Goal: Task Accomplishment & Management: Use online tool/utility

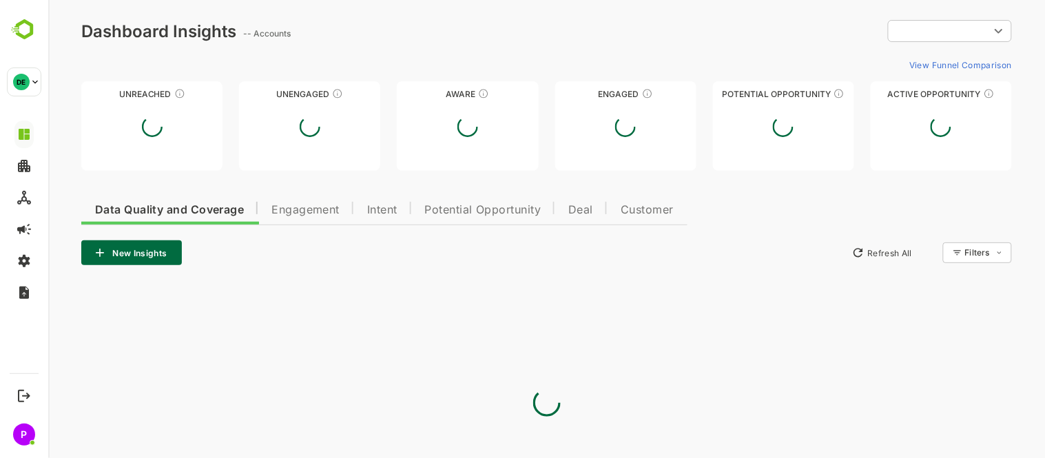
type input "**********"
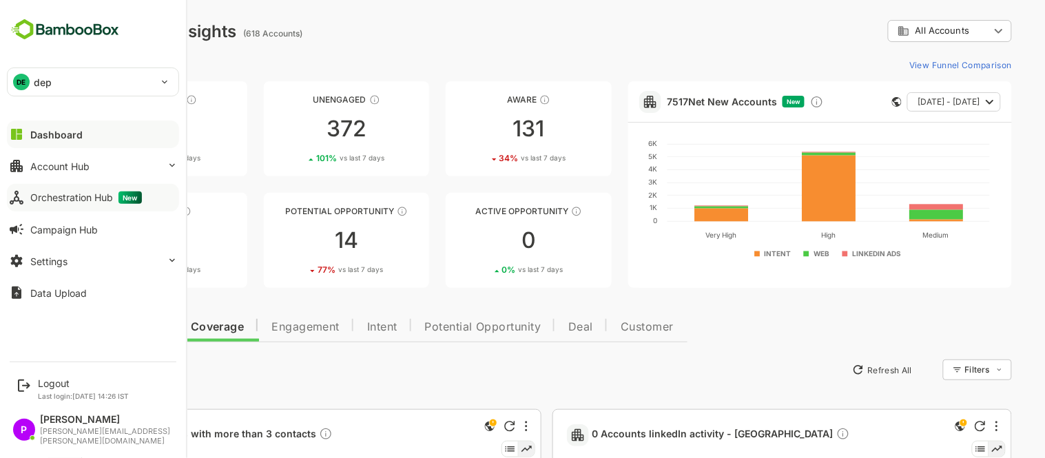
click at [68, 194] on div "Orchestration Hub New" at bounding box center [86, 198] width 112 height 12
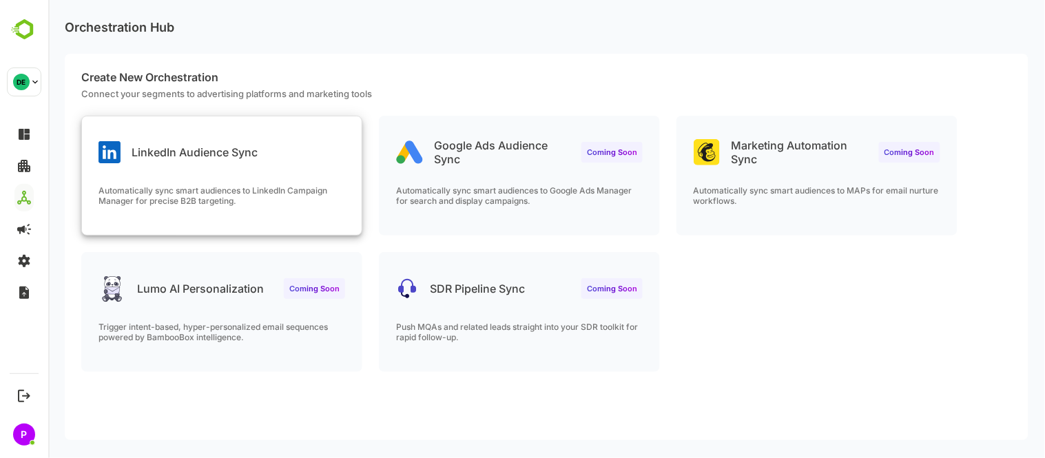
click at [285, 140] on div "LinkedIn Audience Sync" at bounding box center [221, 141] width 280 height 50
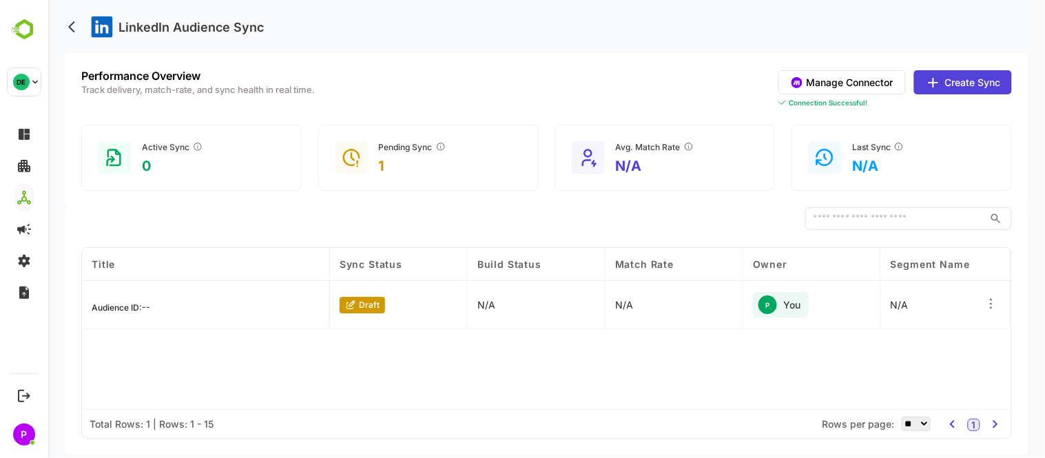
click at [955, 87] on button "Create Sync" at bounding box center [962, 82] width 98 height 24
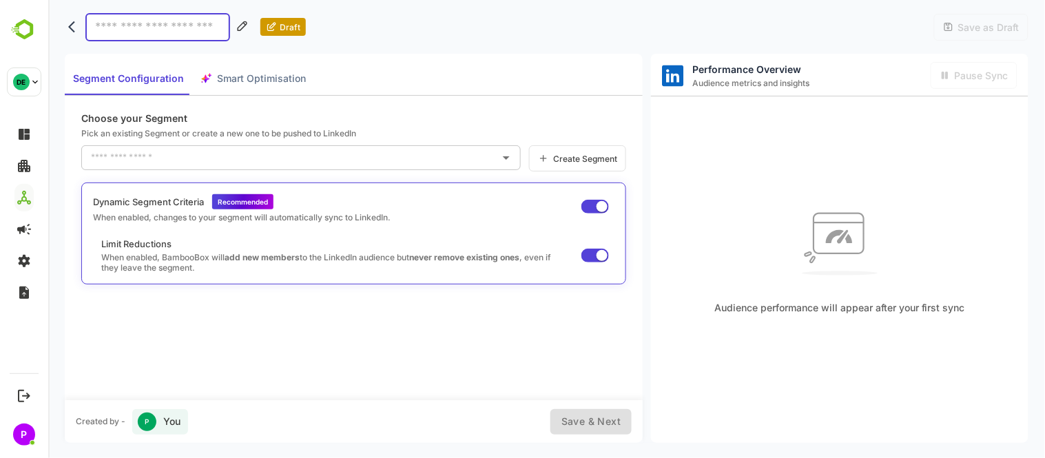
click at [546, 143] on div "Choose your Segment Pick an existing Segment or create a new one to be pushed t…" at bounding box center [353, 248] width 578 height 304
click at [574, 150] on div "Create Segment" at bounding box center [576, 158] width 97 height 26
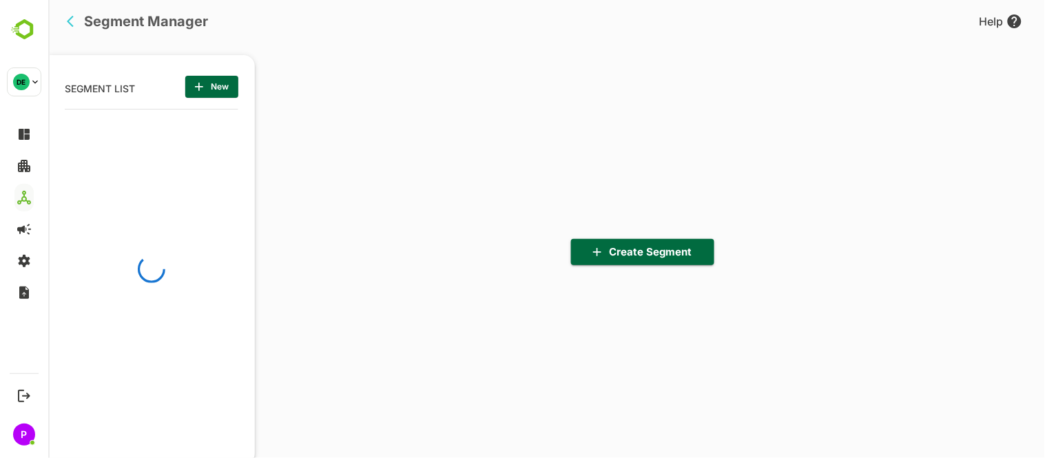
scroll to position [318, 170]
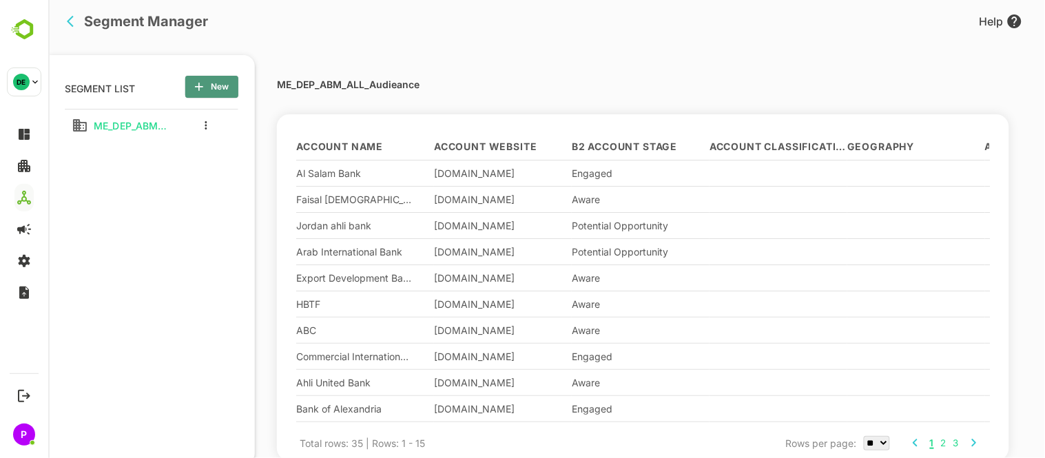
click at [210, 84] on span "New" at bounding box center [211, 87] width 31 height 18
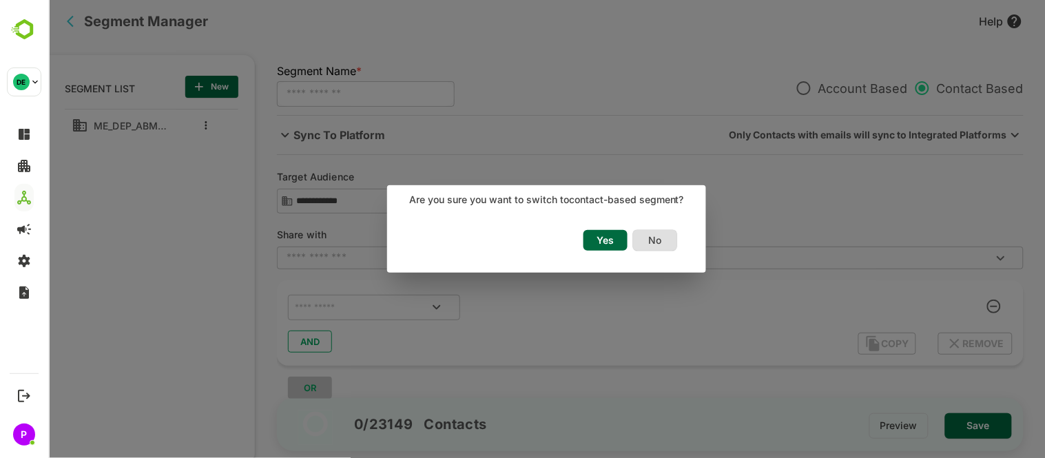
click at [678, 240] on div "Yes No" at bounding box center [542, 247] width 312 height 51
click at [659, 237] on span "No" at bounding box center [654, 240] width 29 height 18
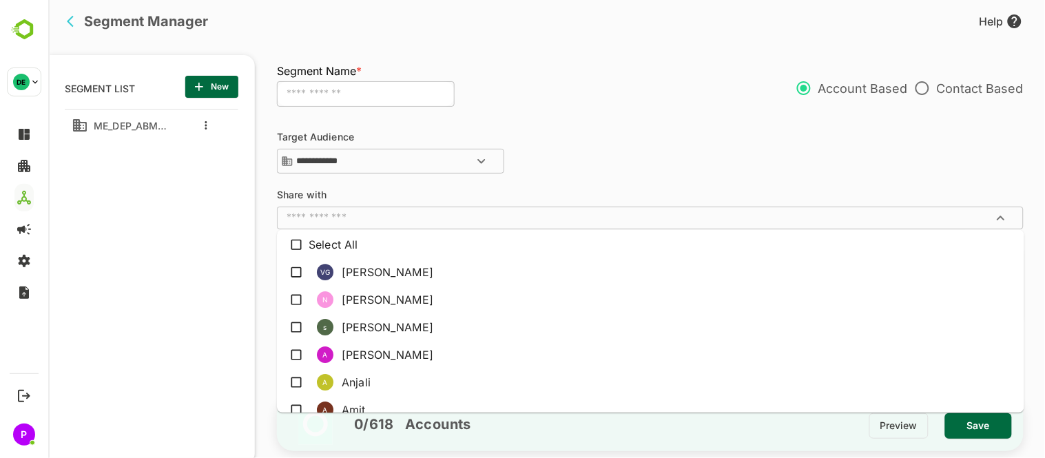
click at [431, 222] on input "text" at bounding box center [638, 218] width 716 height 14
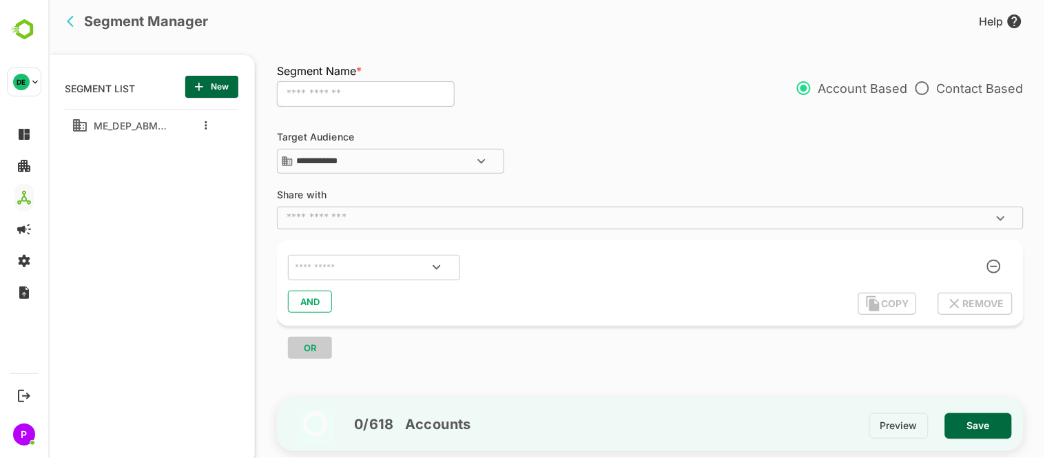
click at [581, 190] on div "**********" at bounding box center [656, 257] width 761 height 284
click at [444, 269] on button "Open" at bounding box center [436, 267] width 33 height 33
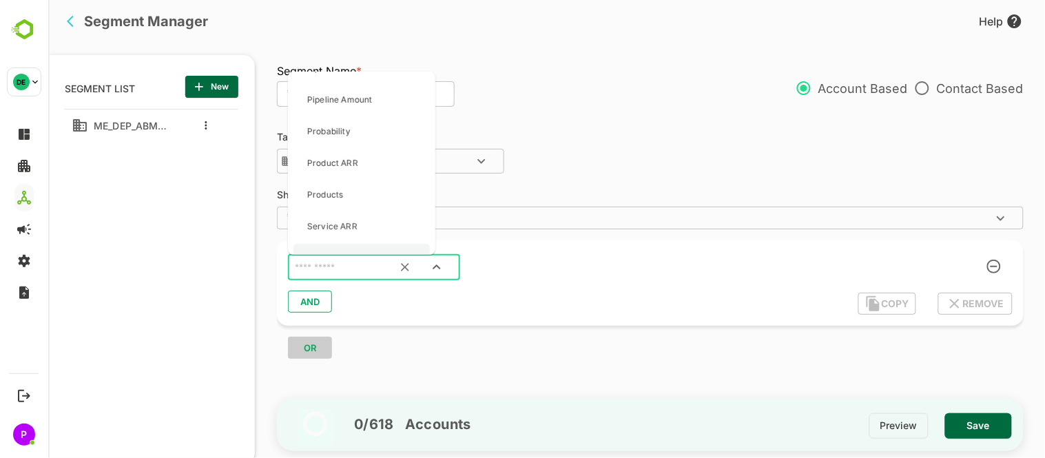
scroll to position [3035, 0]
click at [370, 142] on div "Probability" at bounding box center [361, 132] width 136 height 29
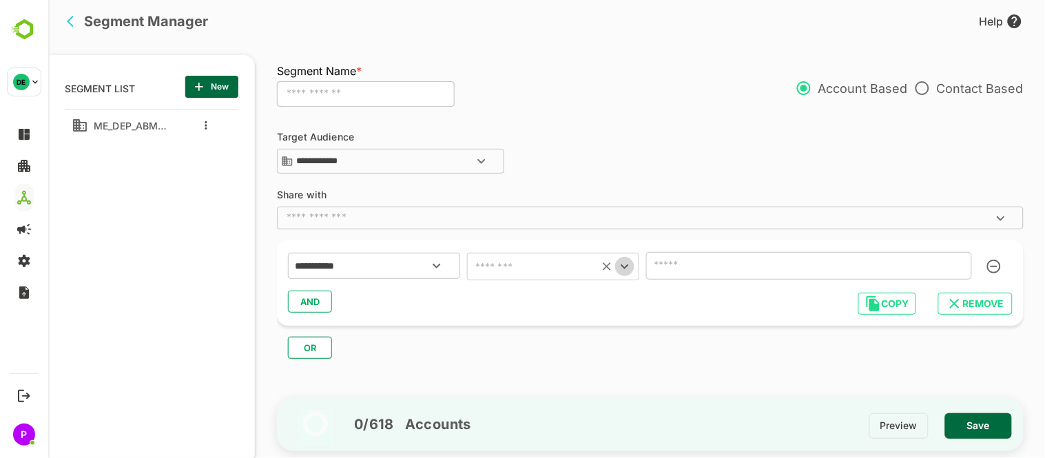
click at [627, 267] on icon "Open" at bounding box center [624, 266] width 17 height 17
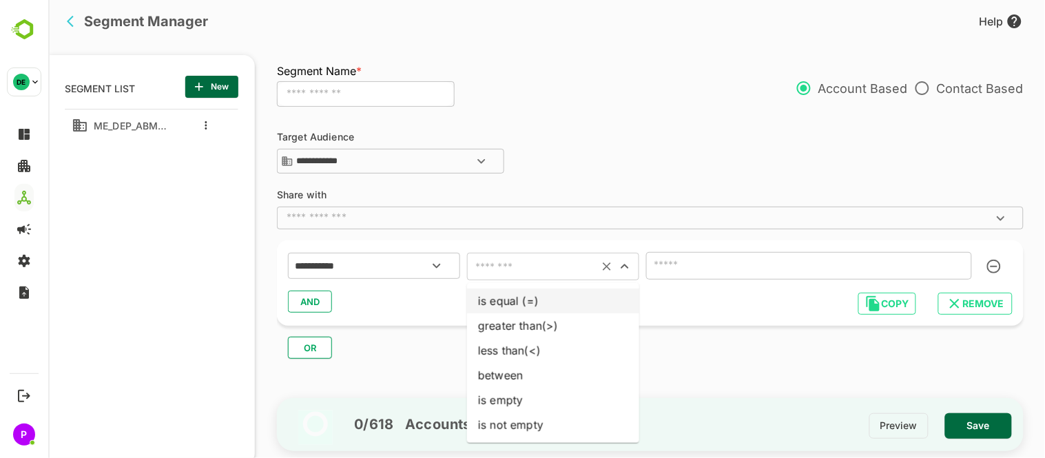
click at [568, 293] on li "is equal (=)" at bounding box center [552, 301] width 172 height 25
type input "**********"
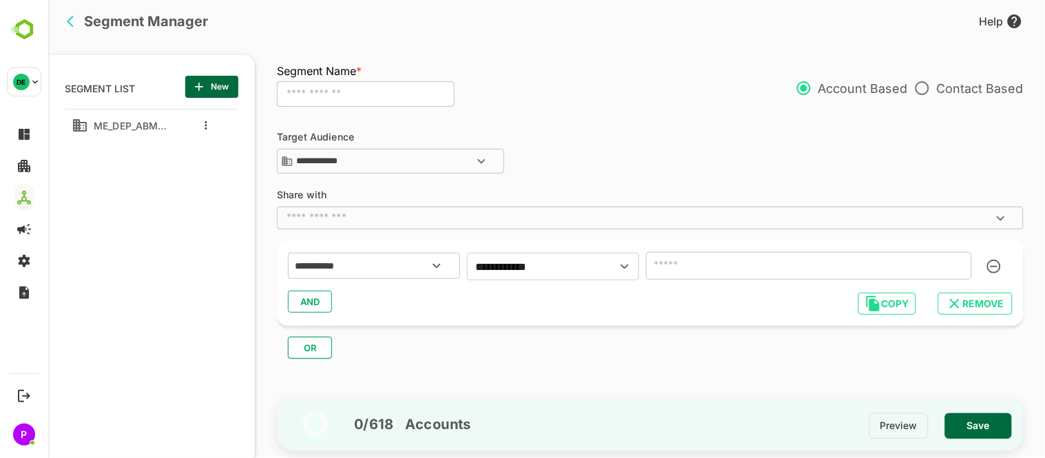
click at [748, 252] on input "number" at bounding box center [809, 266] width 326 height 28
click at [965, 269] on input "**" at bounding box center [809, 266] width 326 height 28
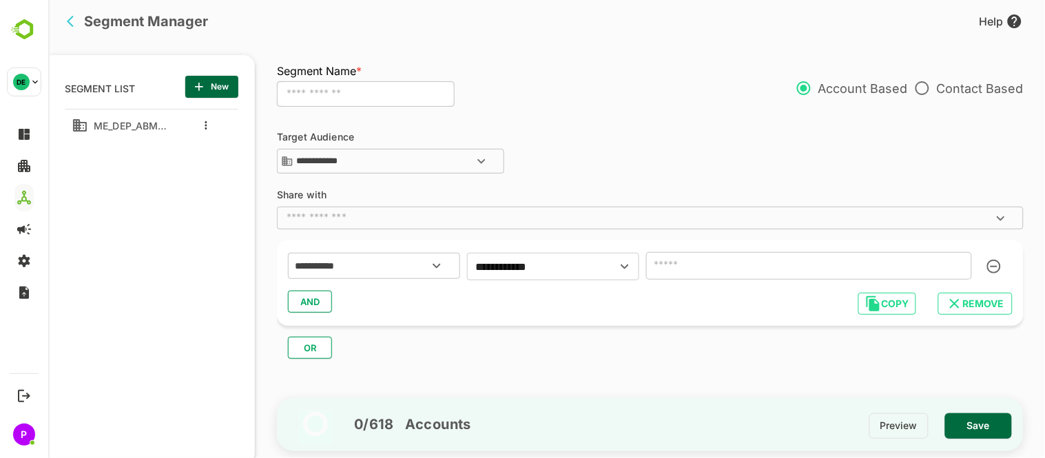
click at [965, 269] on input "**" at bounding box center [809, 266] width 326 height 28
click at [965, 260] on input "**" at bounding box center [809, 266] width 326 height 28
type input "**"
click at [965, 260] on input "**" at bounding box center [809, 266] width 326 height 28
click at [998, 265] on div "**********" at bounding box center [649, 266] width 725 height 30
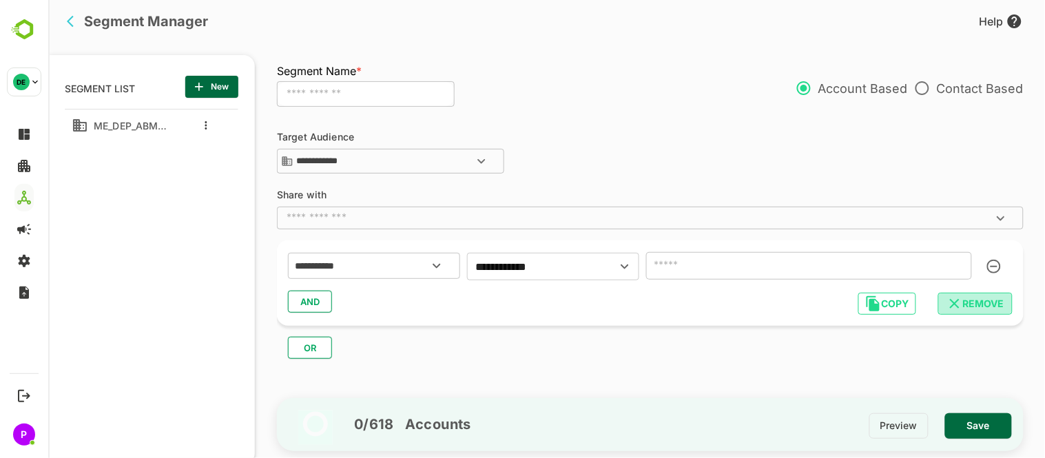
click at [978, 300] on span "REMOVE" at bounding box center [975, 304] width 52 height 18
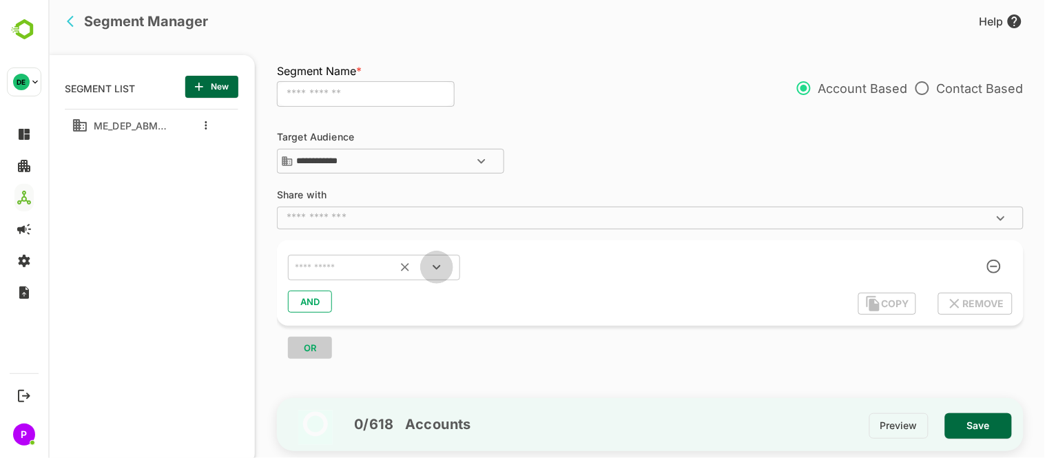
click at [437, 267] on icon "Open" at bounding box center [436, 267] width 8 height 5
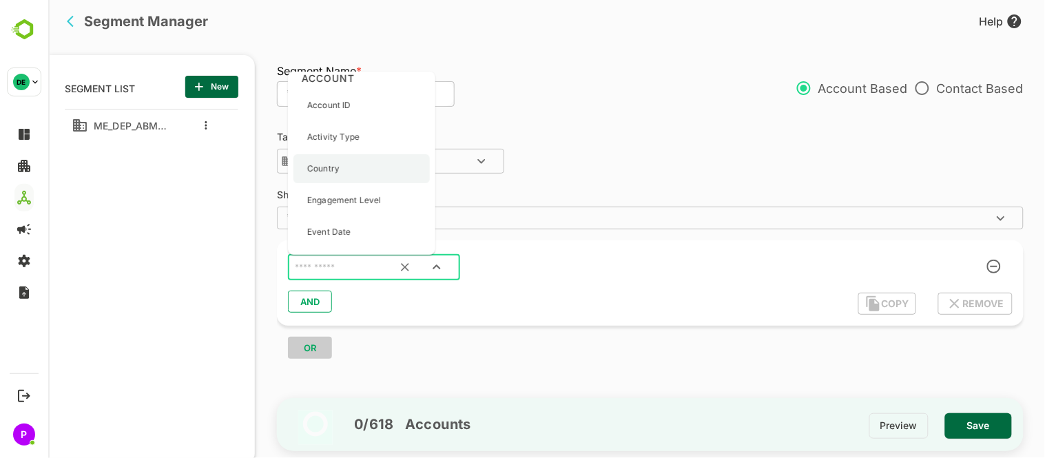
scroll to position [933, 0]
click at [366, 196] on p "Engagement Level" at bounding box center [344, 200] width 74 height 12
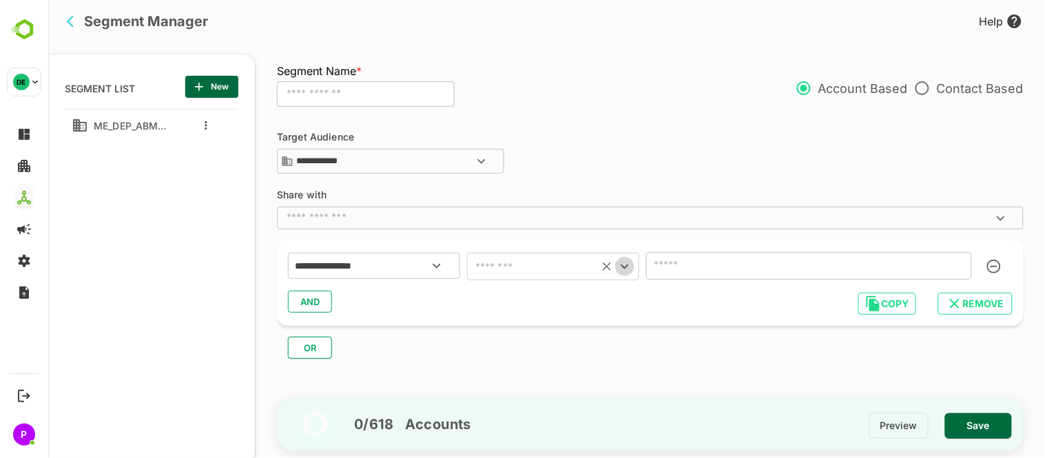
click at [622, 265] on icon "Open" at bounding box center [624, 266] width 17 height 17
click at [574, 291] on li "includes" at bounding box center [552, 301] width 172 height 25
type input "********"
click at [703, 259] on input "text" at bounding box center [788, 265] width 277 height 19
click at [573, 267] on input "********" at bounding box center [532, 266] width 123 height 19
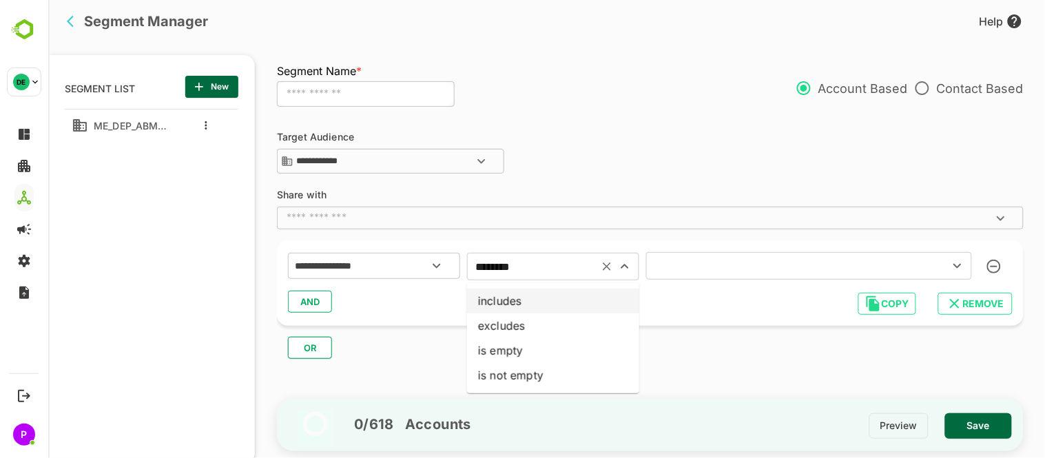
click at [539, 293] on li "includes" at bounding box center [552, 301] width 172 height 25
click at [428, 258] on icon "Open" at bounding box center [436, 266] width 17 height 17
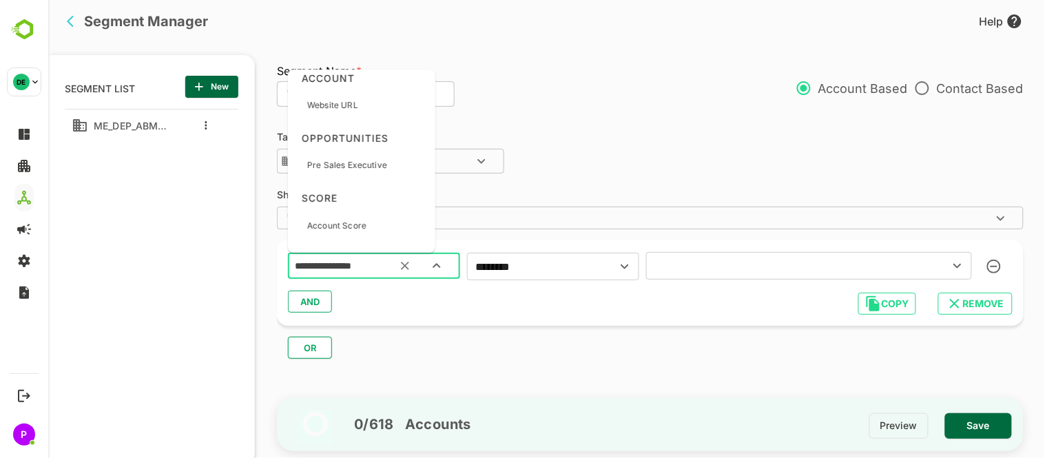
scroll to position [677, 0]
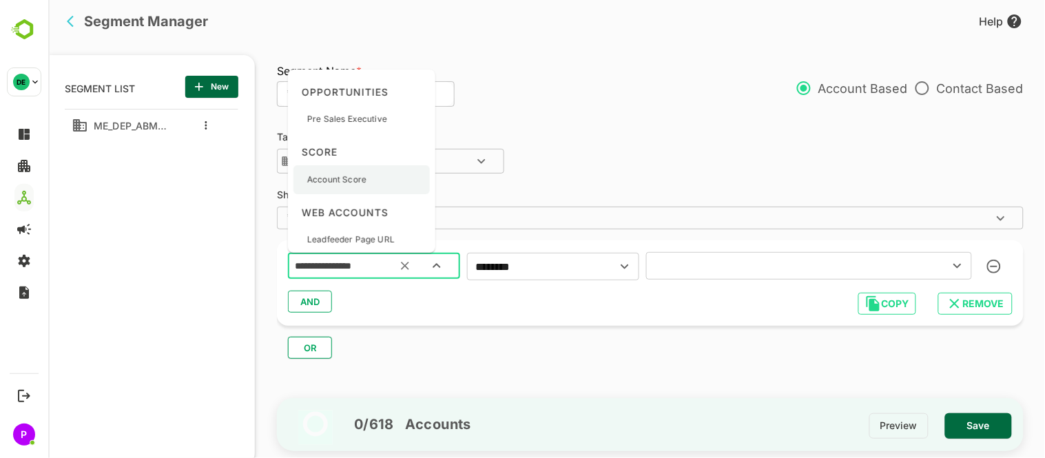
click at [375, 185] on div "Account Score" at bounding box center [361, 179] width 136 height 29
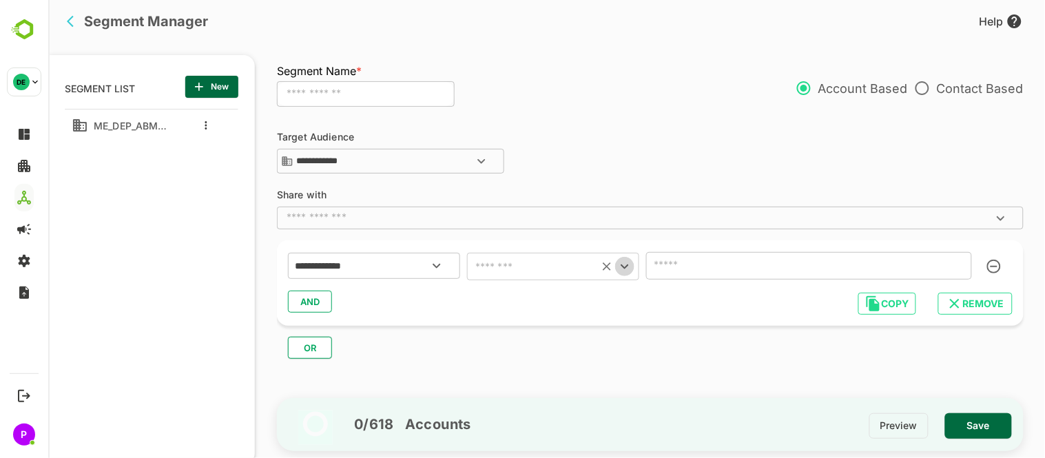
click at [618, 271] on icon "Open" at bounding box center [624, 266] width 17 height 17
click at [738, 270] on input "number" at bounding box center [809, 266] width 326 height 28
click at [428, 269] on icon "Open" at bounding box center [436, 266] width 17 height 17
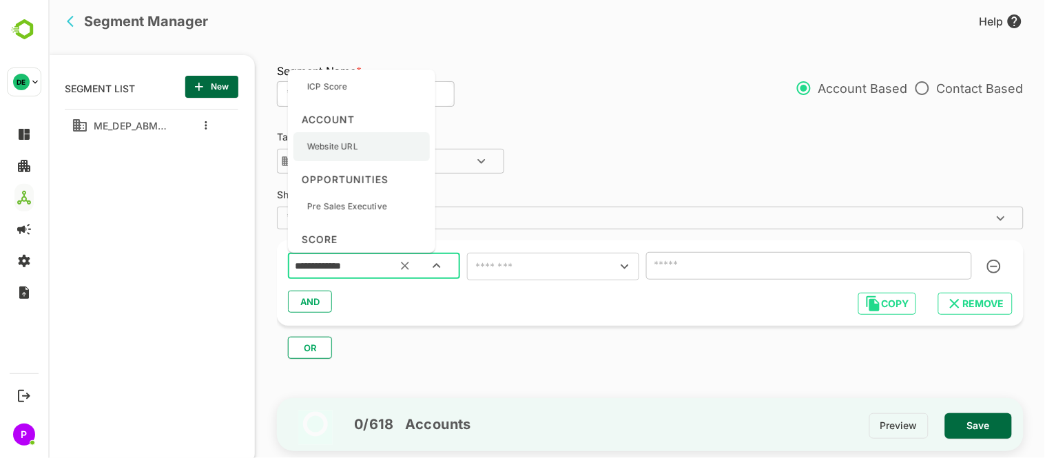
scroll to position [590, 0]
click at [373, 207] on p "Pre Sales Executive" at bounding box center [347, 206] width 80 height 12
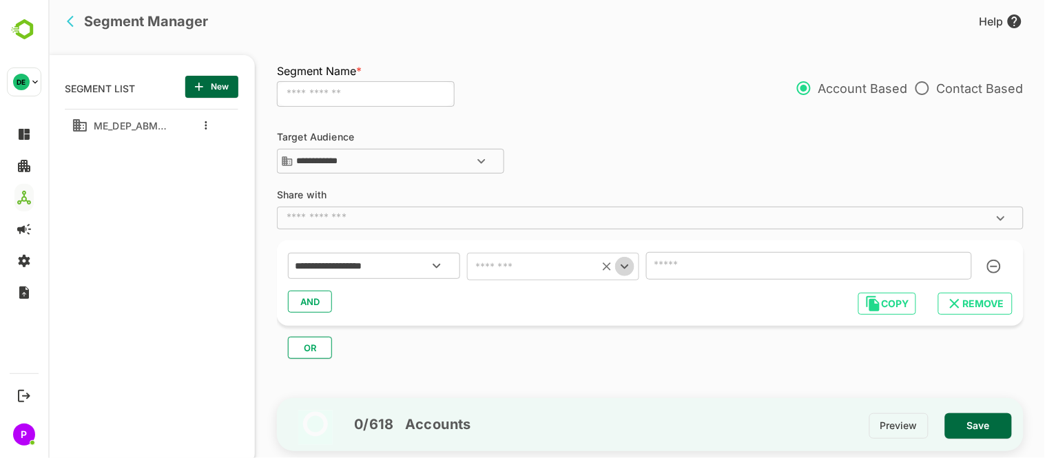
click at [618, 265] on icon "Open" at bounding box center [624, 266] width 17 height 17
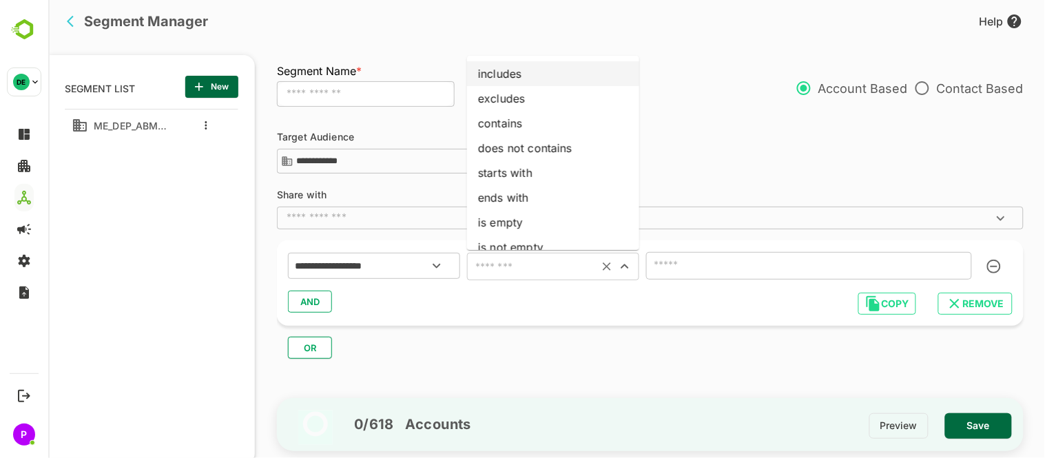
click at [544, 63] on li "includes" at bounding box center [552, 73] width 172 height 25
type input "********"
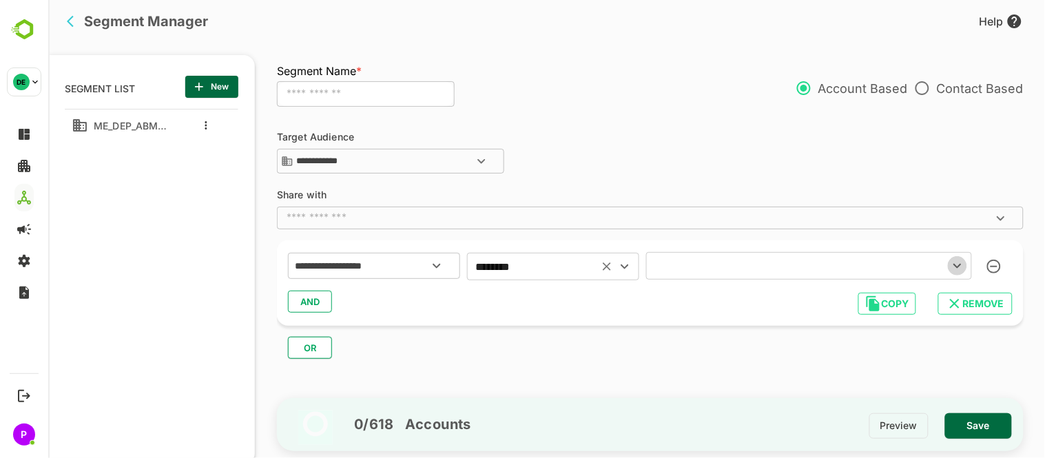
click at [958, 269] on icon "Open" at bounding box center [957, 266] width 17 height 17
click at [436, 265] on icon "Open" at bounding box center [436, 266] width 17 height 17
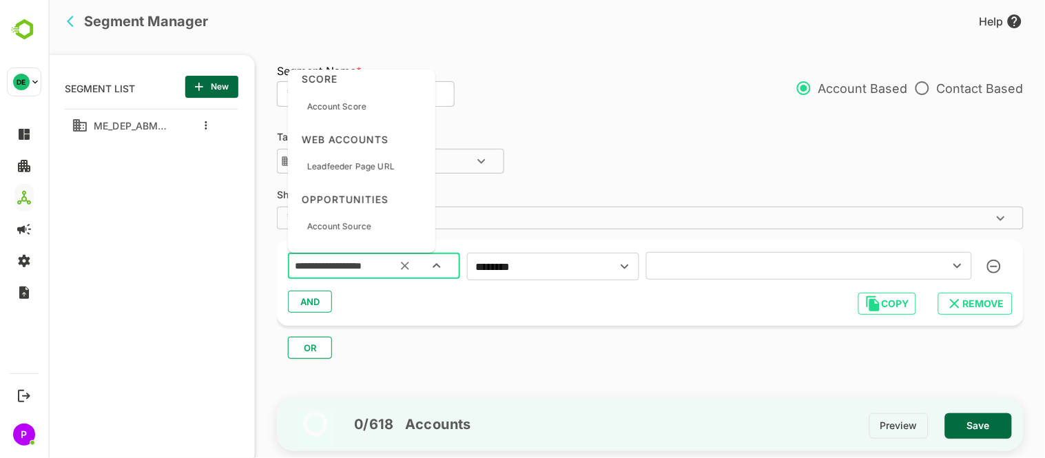
scroll to position [817, 0]
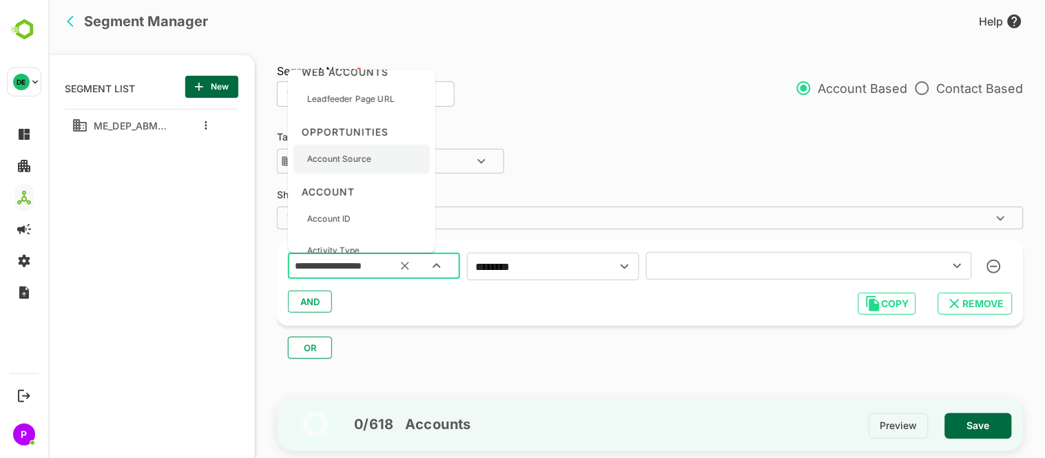
click at [363, 154] on p "Account Source" at bounding box center [339, 159] width 64 height 12
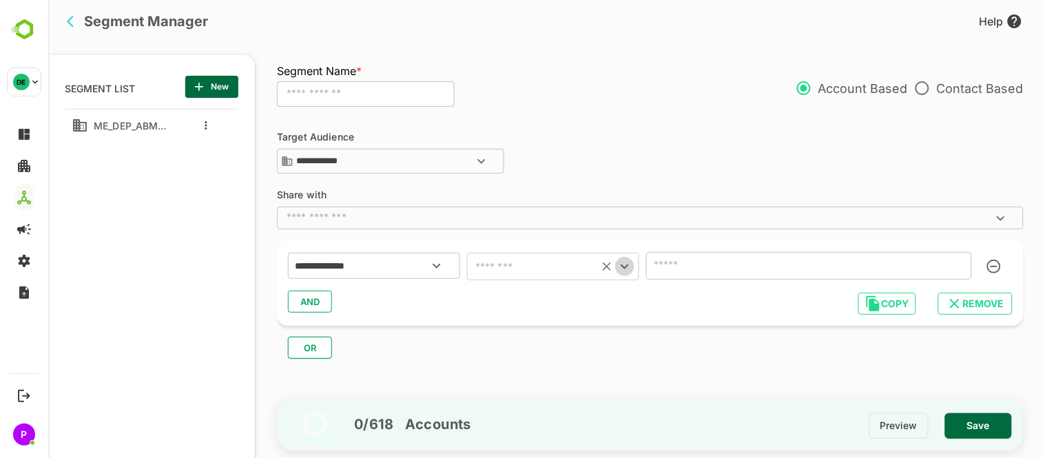
click at [626, 267] on icon "Open" at bounding box center [624, 266] width 17 height 17
click at [573, 287] on ul "includes excludes is empty is not empty" at bounding box center [552, 338] width 172 height 110
click at [562, 298] on li "includes" at bounding box center [552, 301] width 172 height 25
type input "********"
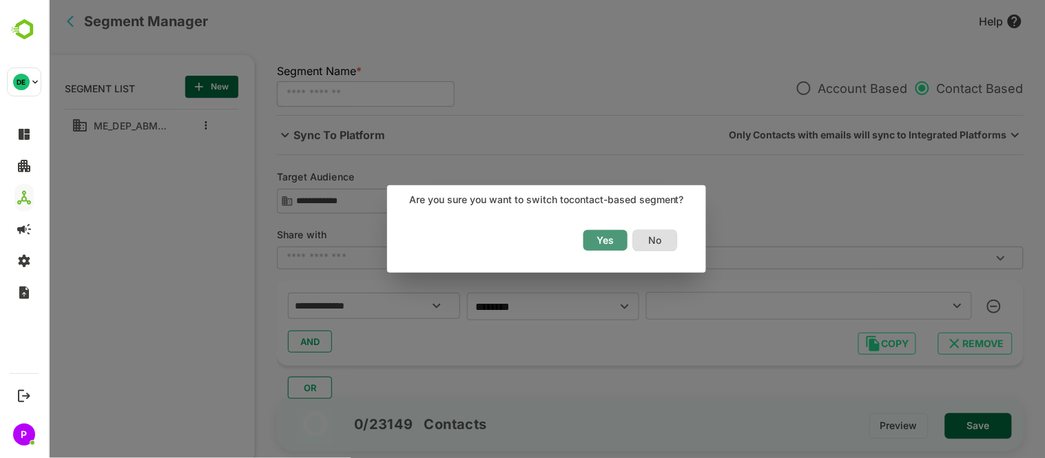
click at [603, 245] on span "Yes" at bounding box center [605, 240] width 30 height 18
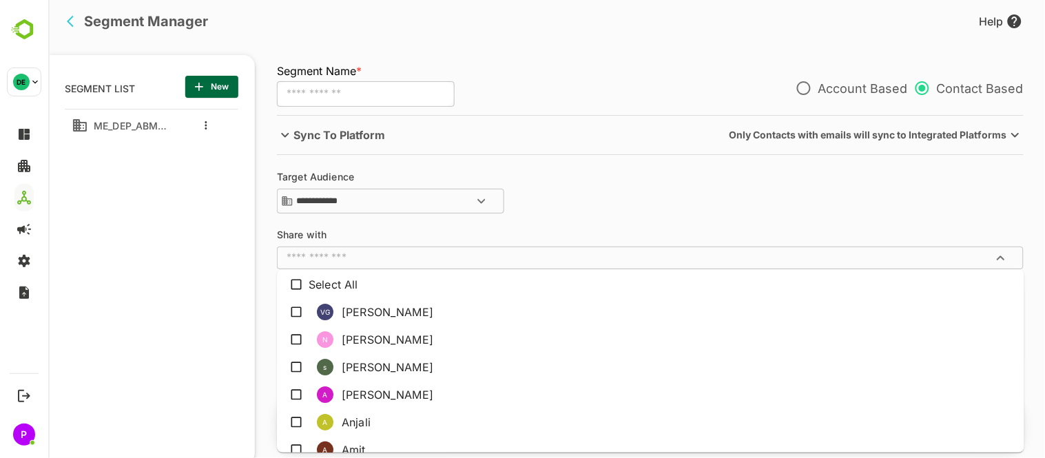
click at [580, 255] on input "text" at bounding box center [638, 258] width 716 height 14
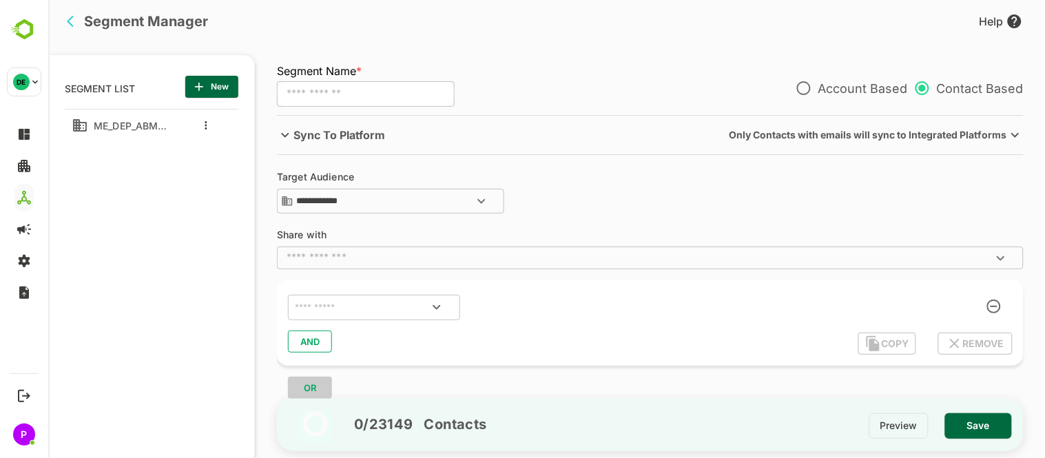
click at [636, 189] on div "**********" at bounding box center [649, 194] width 747 height 44
click at [437, 308] on icon "Open" at bounding box center [436, 307] width 8 height 5
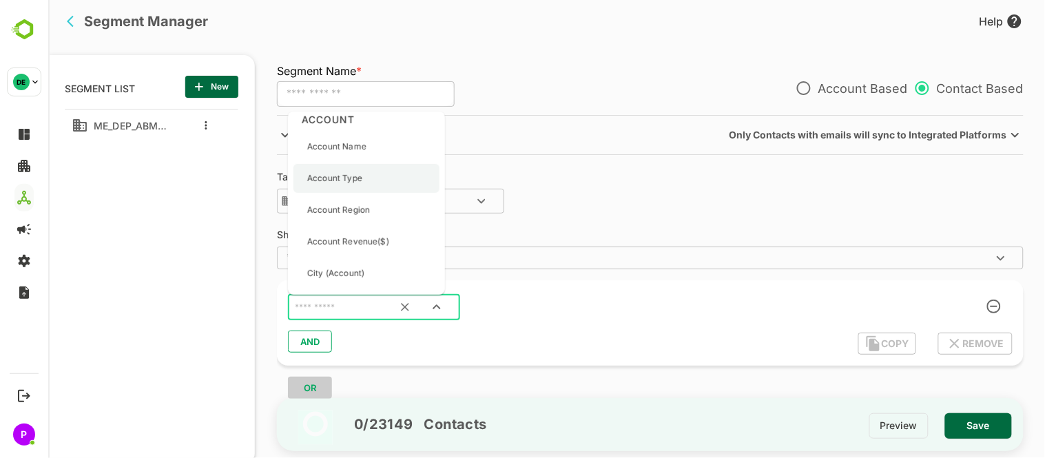
scroll to position [11, 0]
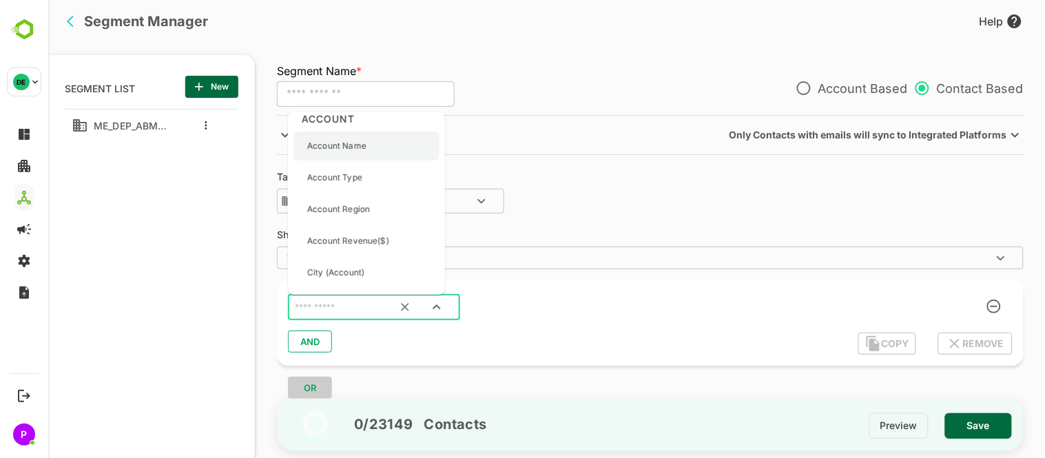
click at [375, 148] on div "Account Name" at bounding box center [366, 146] width 146 height 29
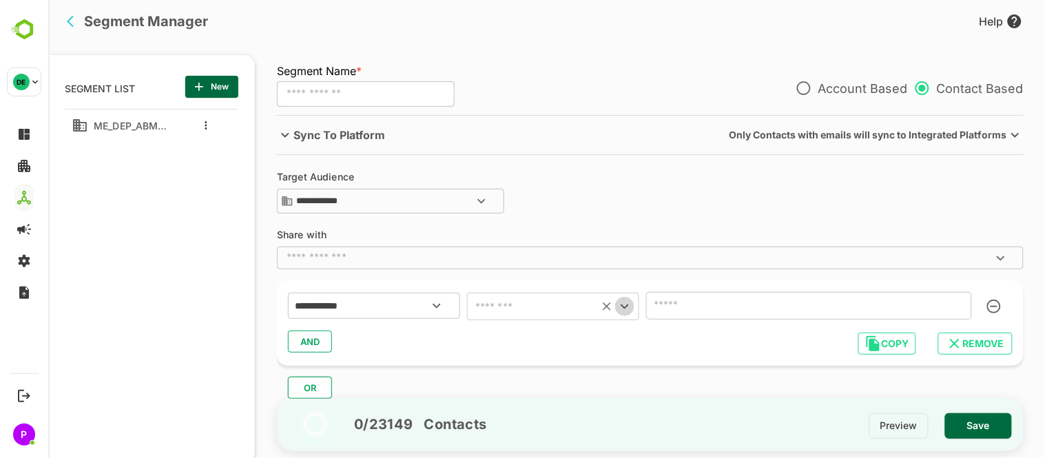
click at [617, 307] on icon "Open" at bounding box center [624, 306] width 17 height 17
click at [520, 121] on li "includes" at bounding box center [552, 113] width 172 height 25
type input "********"
click at [882, 302] on input "text" at bounding box center [788, 305] width 277 height 19
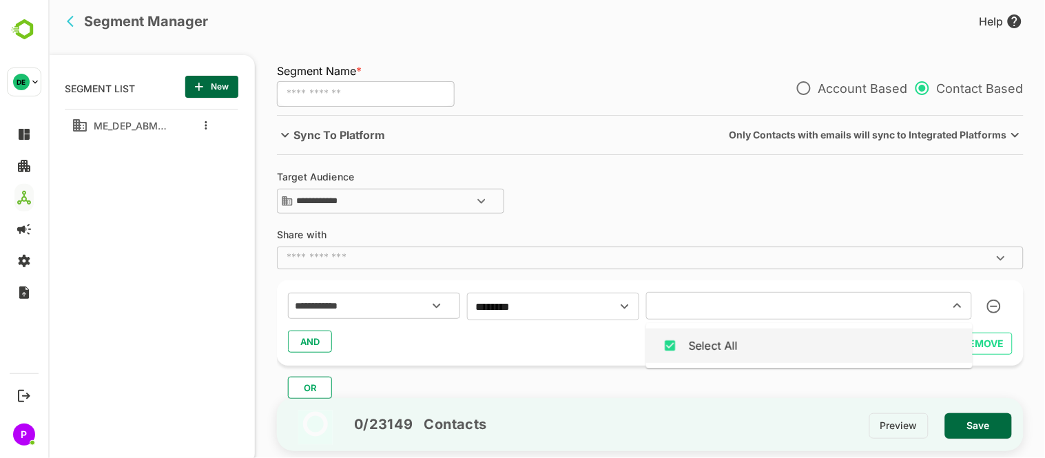
click at [733, 346] on div "Select All" at bounding box center [713, 346] width 50 height 17
click at [962, 311] on icon "Close" at bounding box center [957, 306] width 17 height 17
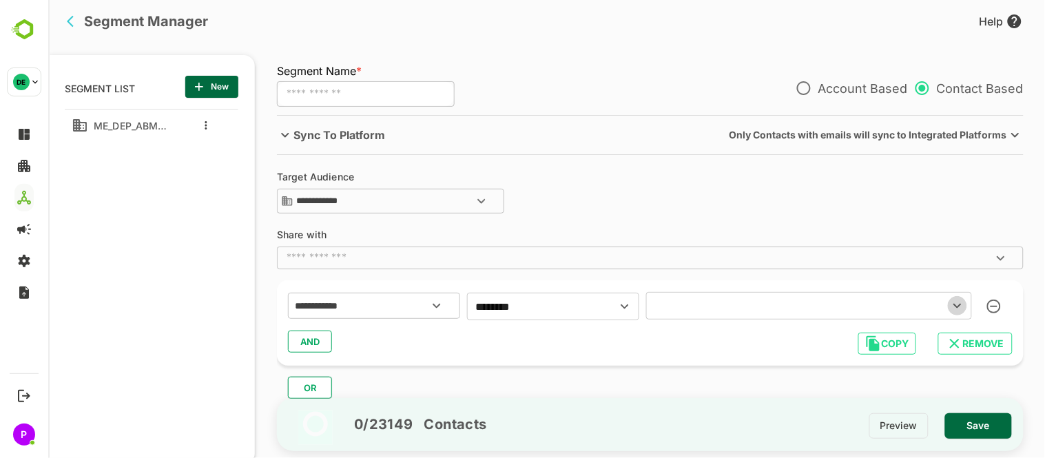
click at [962, 311] on icon "Open" at bounding box center [957, 306] width 17 height 17
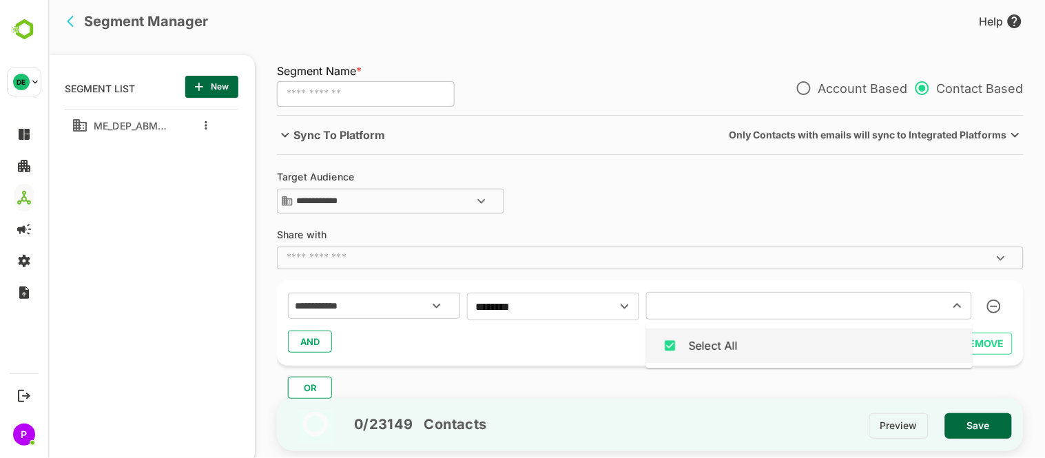
click at [684, 329] on li "Select All" at bounding box center [809, 346] width 327 height 34
click at [441, 310] on icon "Open" at bounding box center [436, 306] width 17 height 17
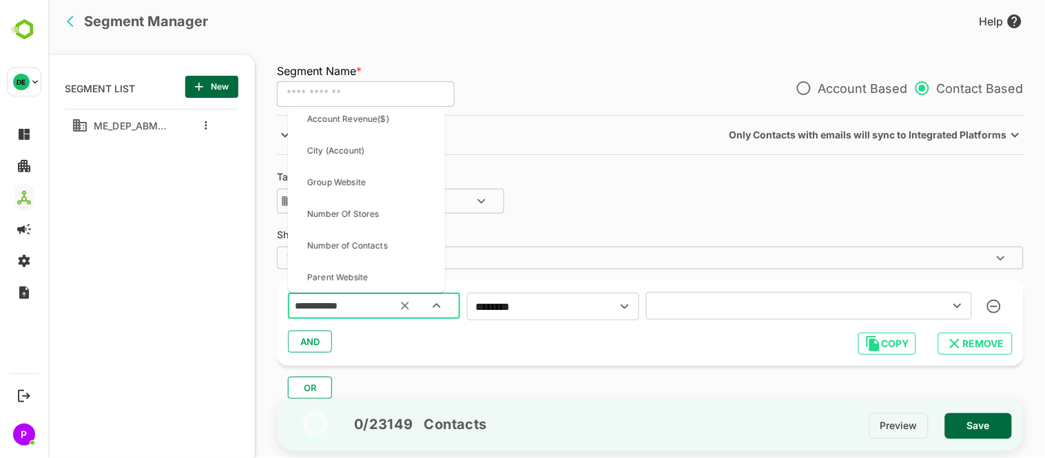
scroll to position [132, 0]
click at [371, 243] on p "Number of Contacts" at bounding box center [347, 245] width 81 height 12
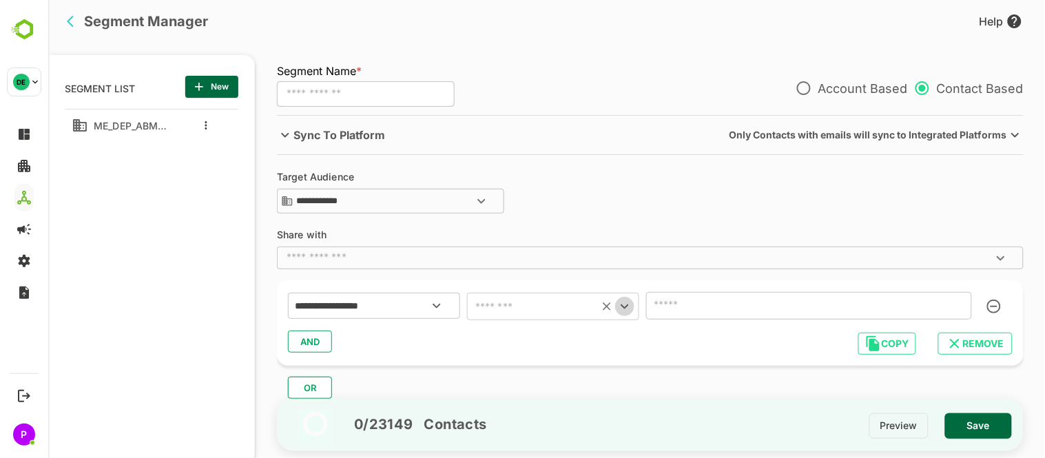
click at [625, 308] on icon "Open" at bounding box center [624, 306] width 17 height 17
click at [752, 310] on input "number" at bounding box center [809, 306] width 326 height 28
click at [435, 313] on icon "Open" at bounding box center [436, 306] width 17 height 17
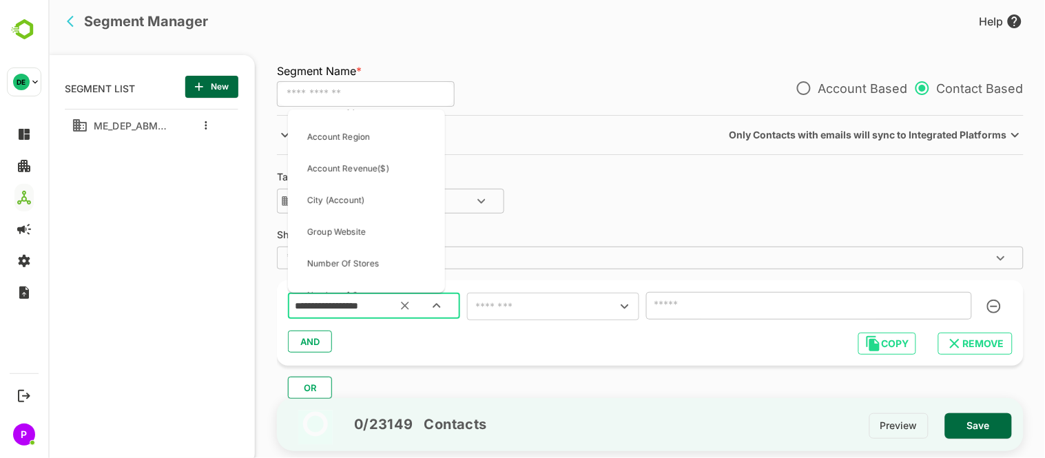
scroll to position [83, 0]
click at [389, 211] on div "City (Account)" at bounding box center [366, 198] width 146 height 29
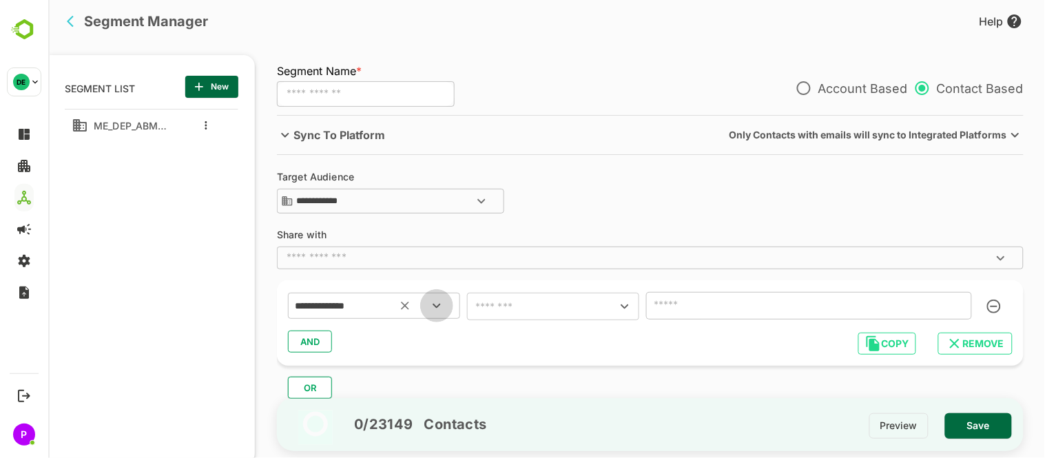
click at [443, 300] on icon "Open" at bounding box center [436, 306] width 17 height 17
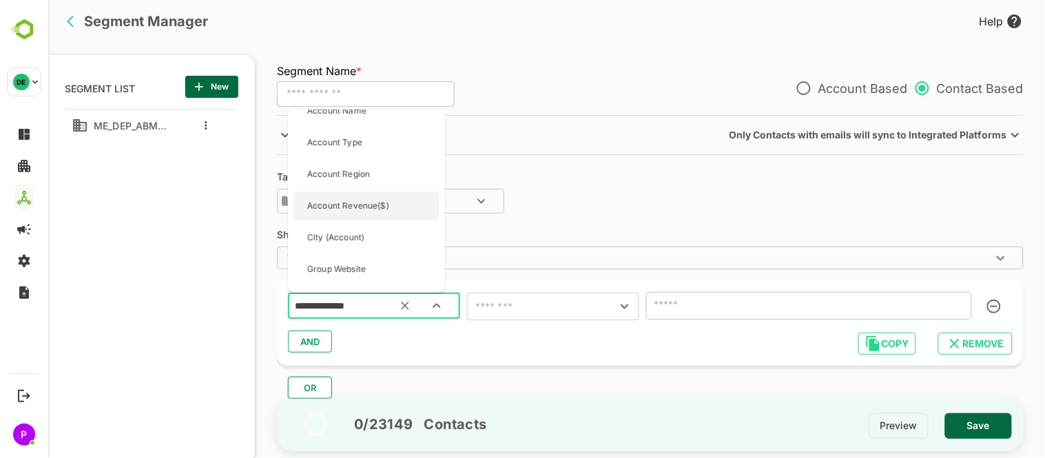
scroll to position [70, 0]
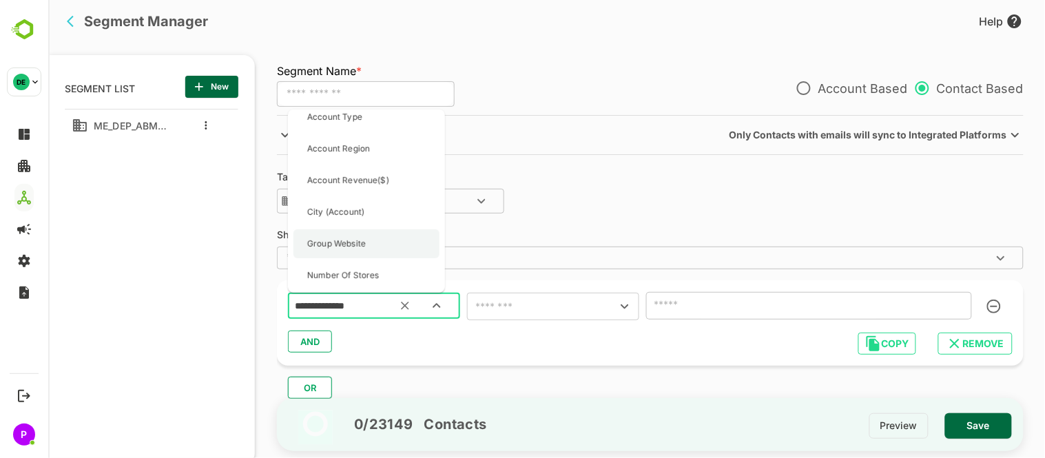
click at [417, 244] on div "Group Website" at bounding box center [366, 243] width 146 height 29
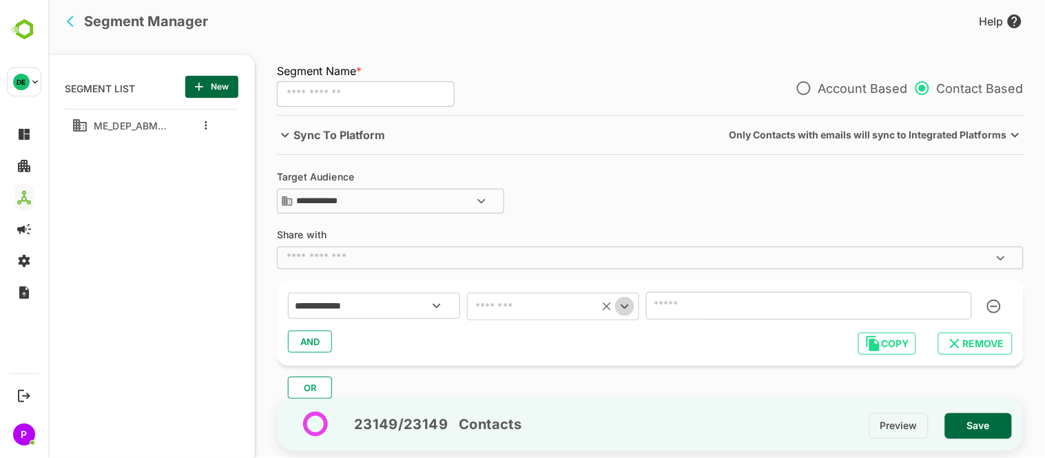
click at [623, 306] on icon "Open" at bounding box center [624, 306] width 17 height 17
click at [519, 110] on li "includes" at bounding box center [552, 113] width 172 height 25
type input "********"
click at [864, 331] on div "AND" at bounding box center [649, 342] width 725 height 26
click at [966, 305] on button "Open" at bounding box center [956, 305] width 19 height 19
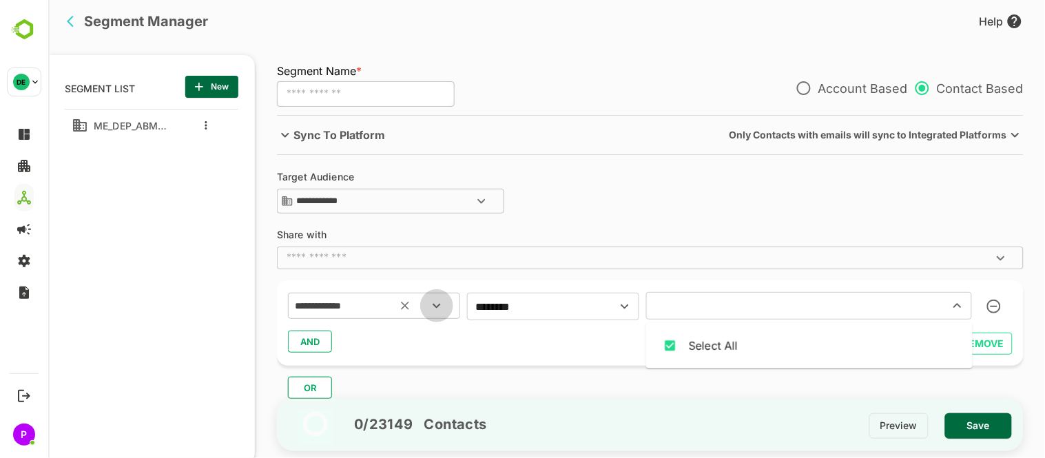
click at [435, 304] on icon "Open" at bounding box center [436, 306] width 17 height 17
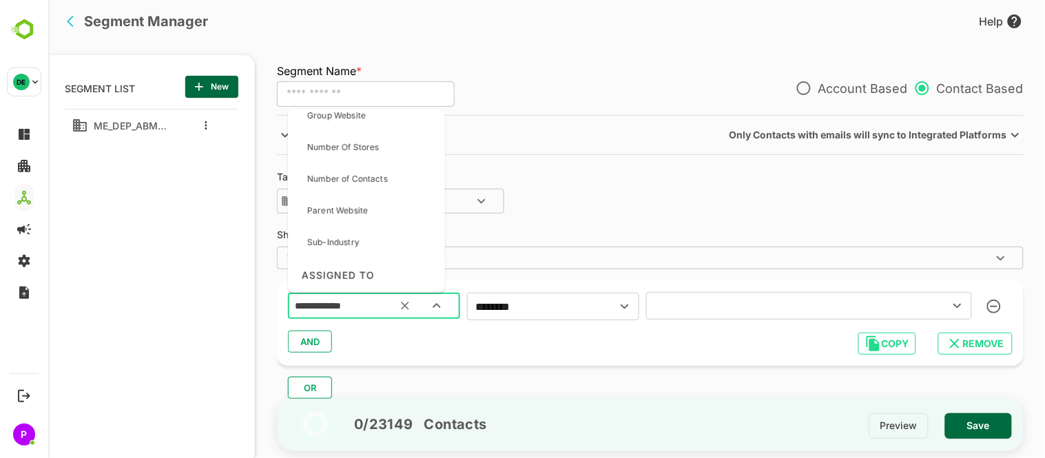
scroll to position [219, 0]
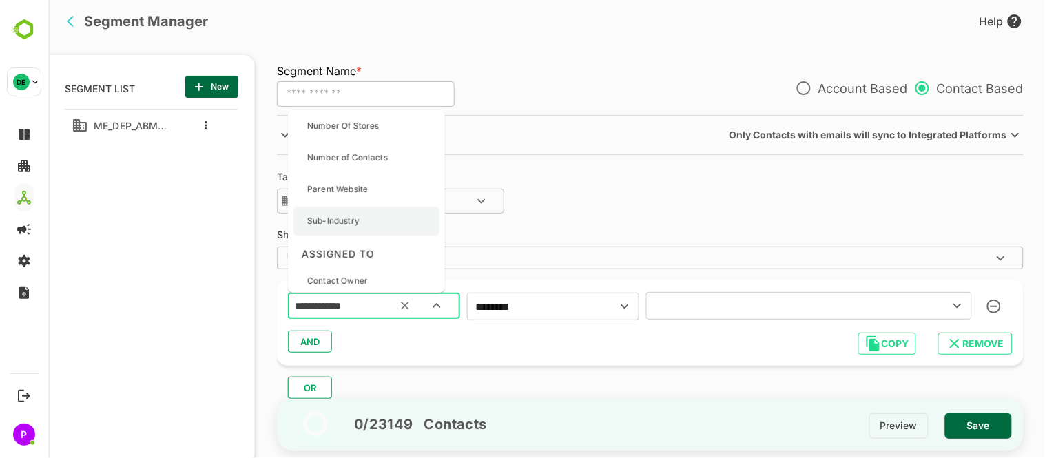
click at [383, 223] on div "Sub-Industry" at bounding box center [366, 221] width 146 height 29
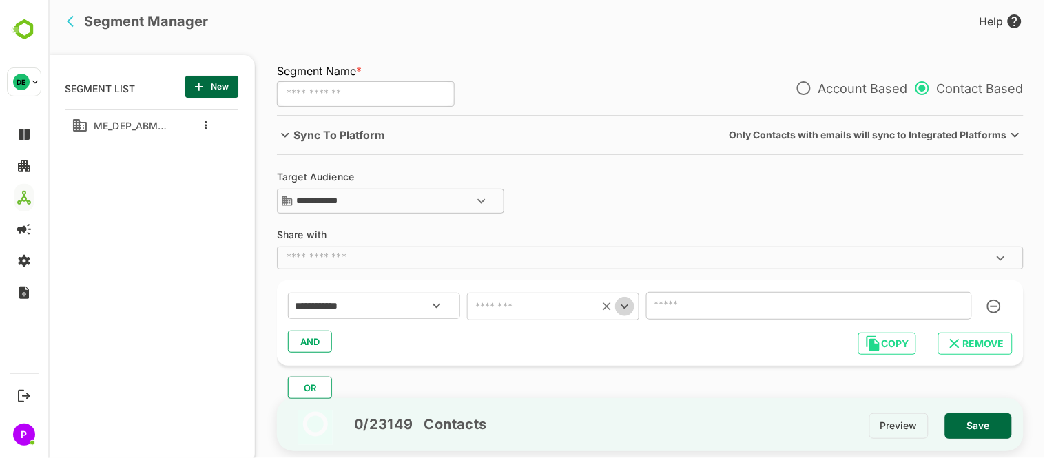
click at [616, 304] on icon "Open" at bounding box center [624, 306] width 17 height 17
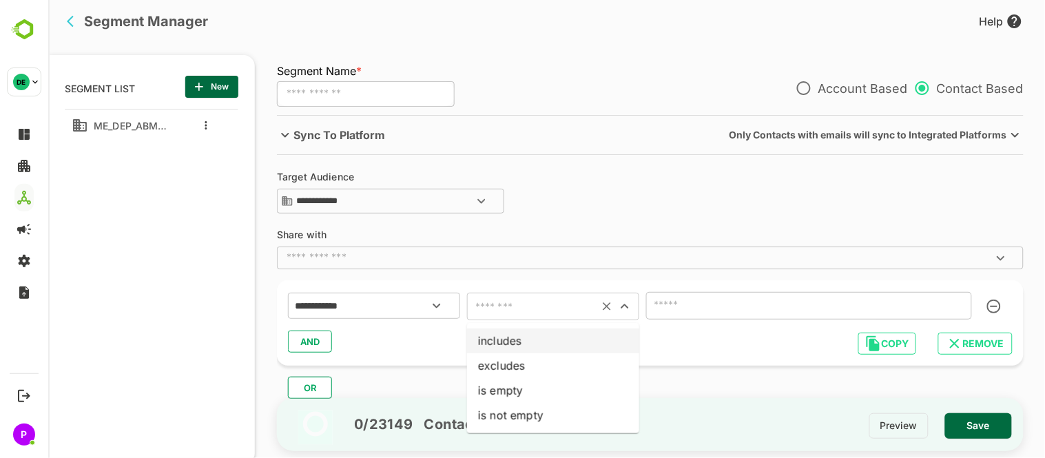
click at [549, 335] on li "includes" at bounding box center [552, 341] width 172 height 25
type input "********"
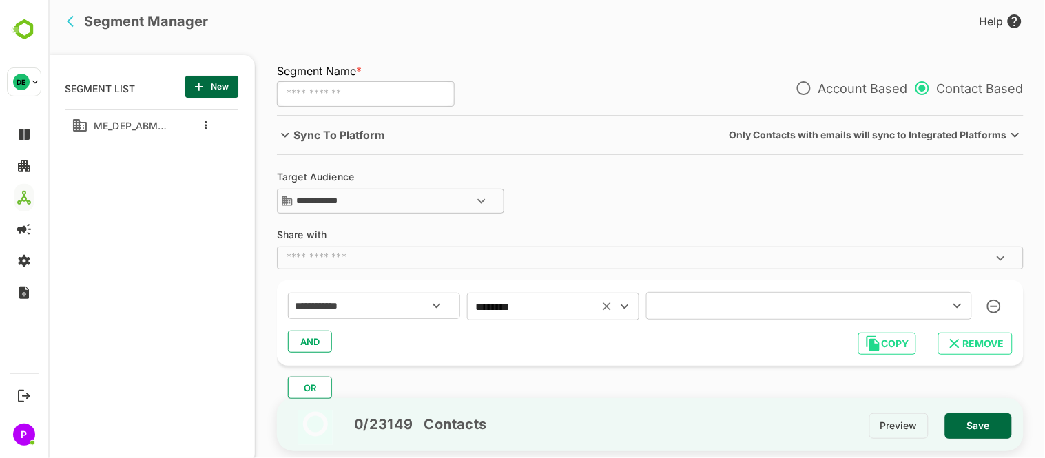
click at [958, 304] on icon "Open" at bounding box center [957, 306] width 17 height 17
click at [438, 301] on icon "Open" at bounding box center [436, 306] width 17 height 17
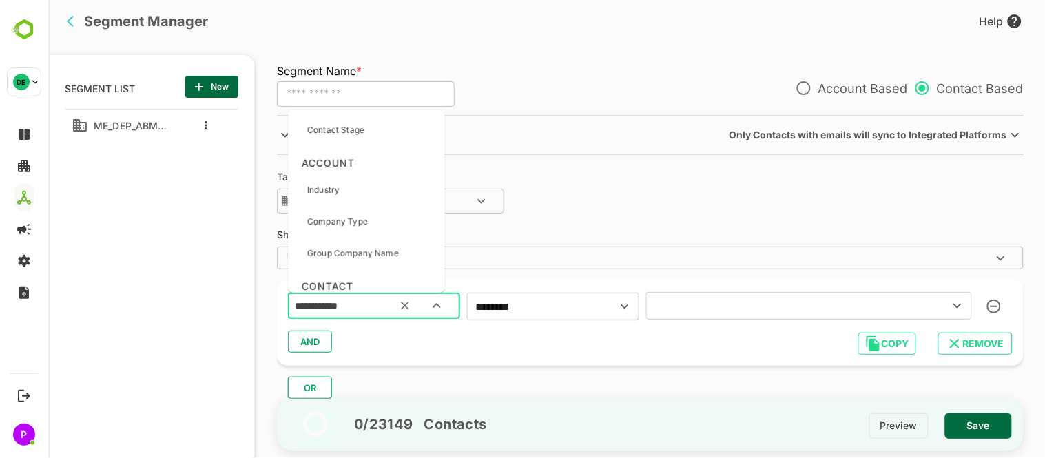
scroll to position [431, 0]
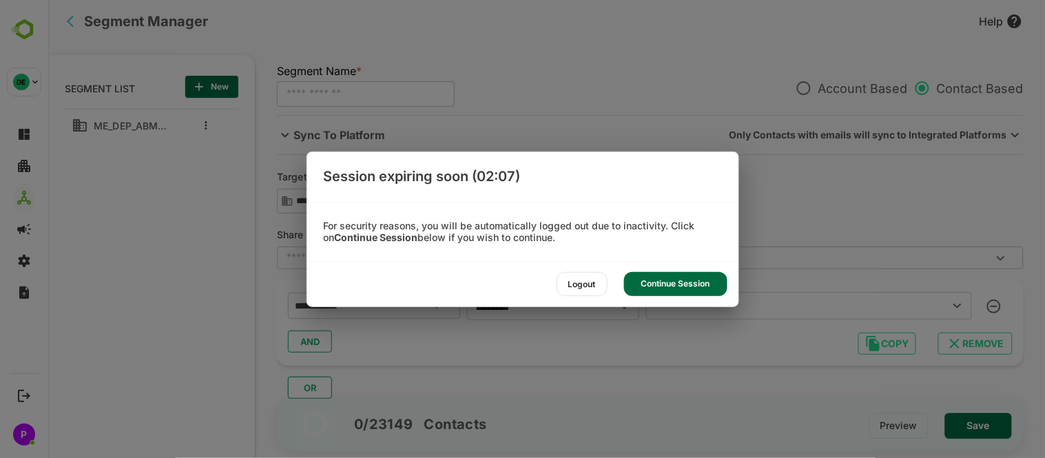
click at [639, 280] on div "Continue Session" at bounding box center [675, 284] width 103 height 24
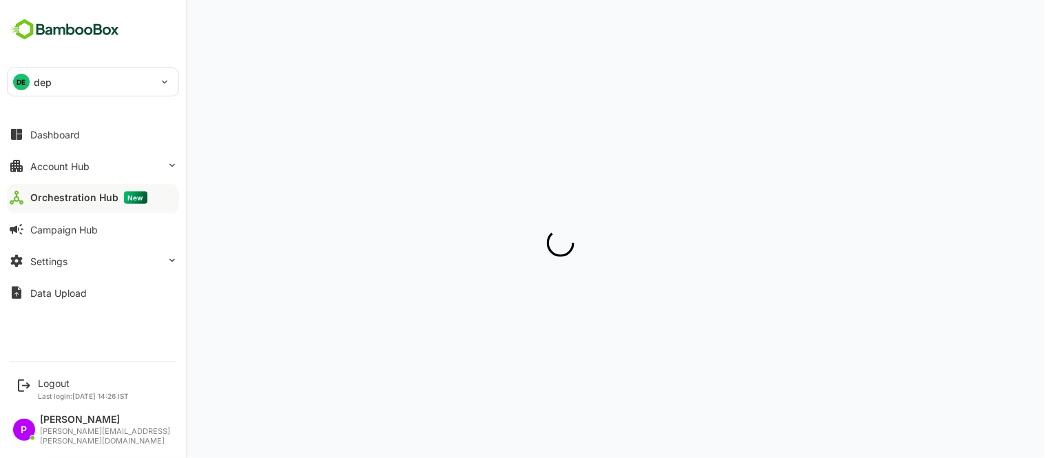
scroll to position [0, 0]
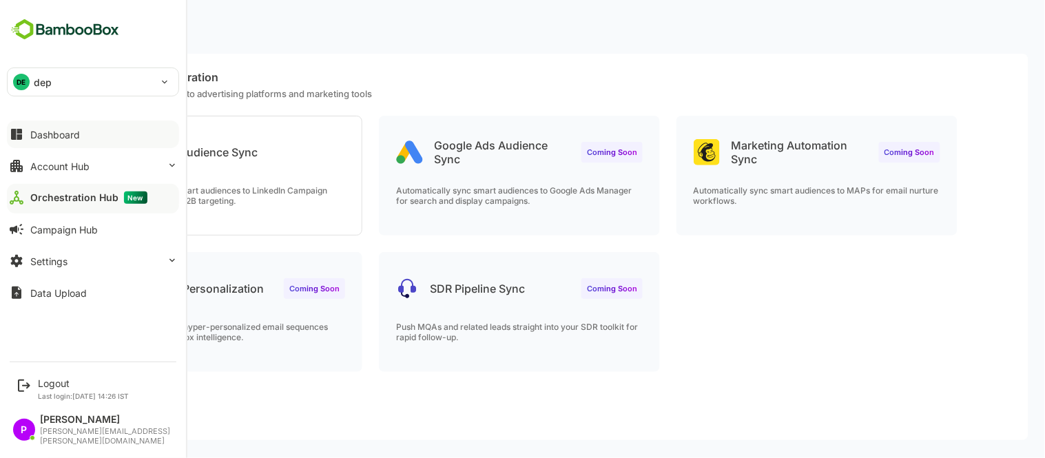
click at [52, 126] on button "Dashboard" at bounding box center [93, 135] width 172 height 28
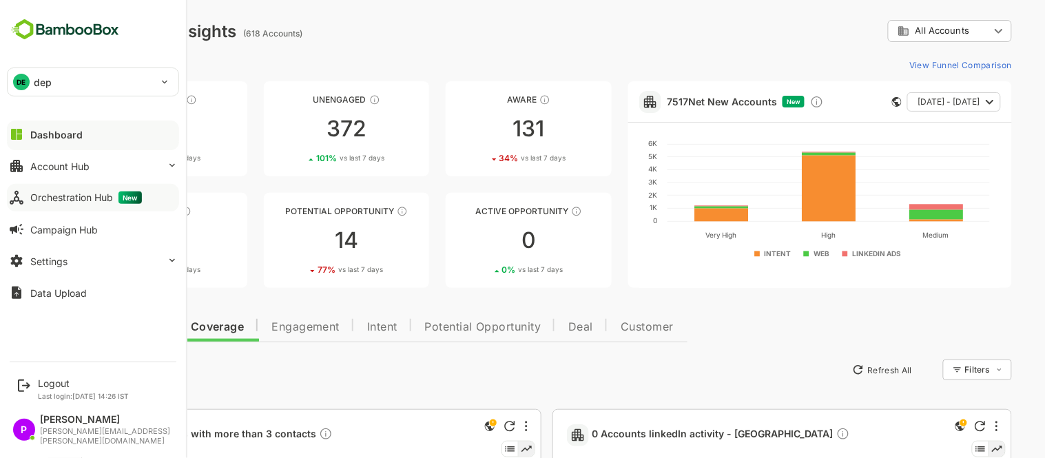
click at [70, 198] on div "Orchestration Hub New" at bounding box center [86, 198] width 112 height 12
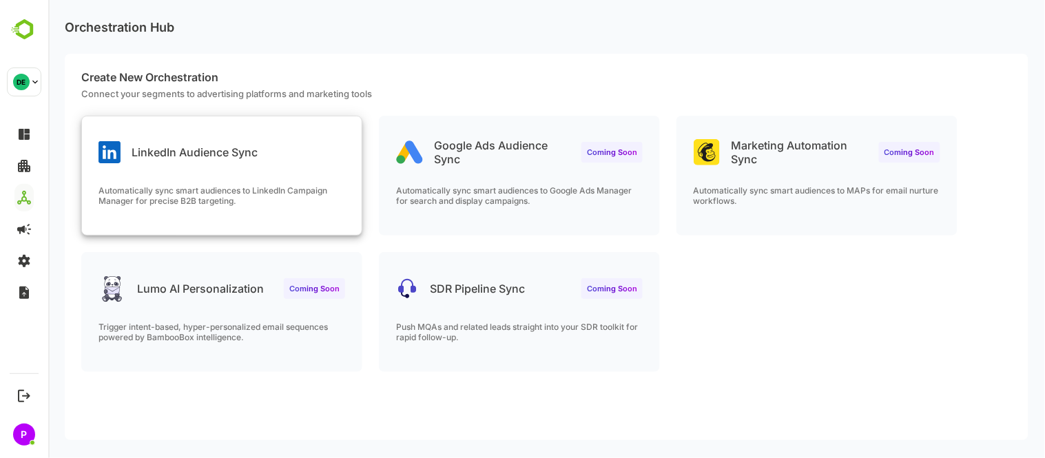
click at [304, 193] on p "Automatically sync smart audiences to LinkedIn Campaign Manager for precise B2B…" at bounding box center [221, 195] width 247 height 21
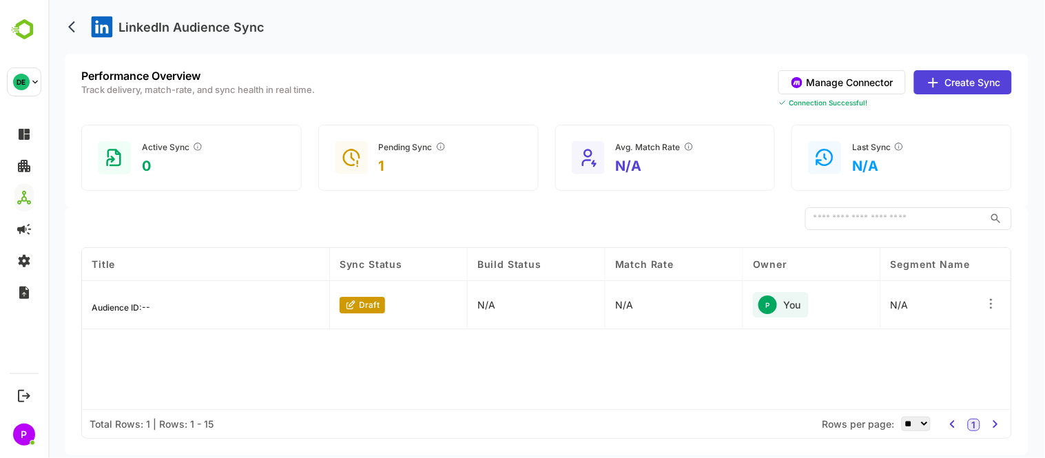
click at [962, 77] on button "Create Sync" at bounding box center [962, 82] width 98 height 24
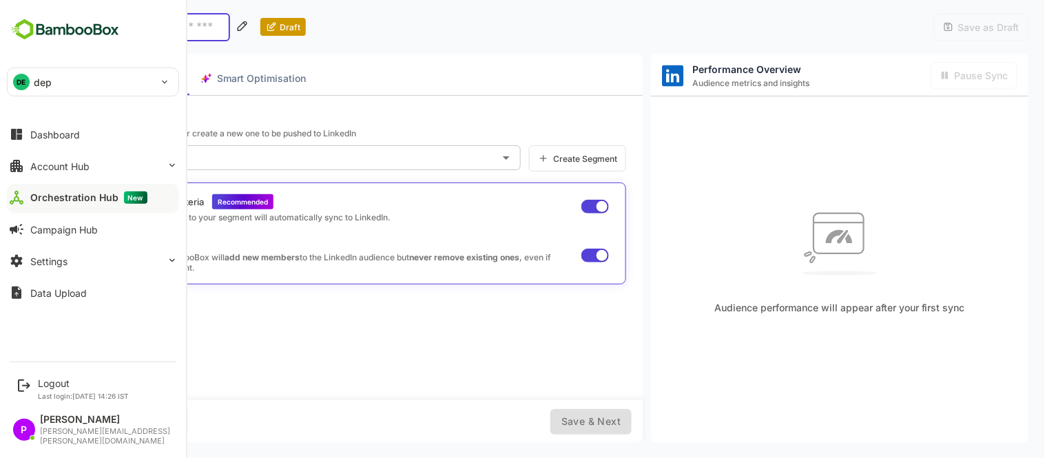
click at [23, 83] on div "DE" at bounding box center [21, 82] width 17 height 17
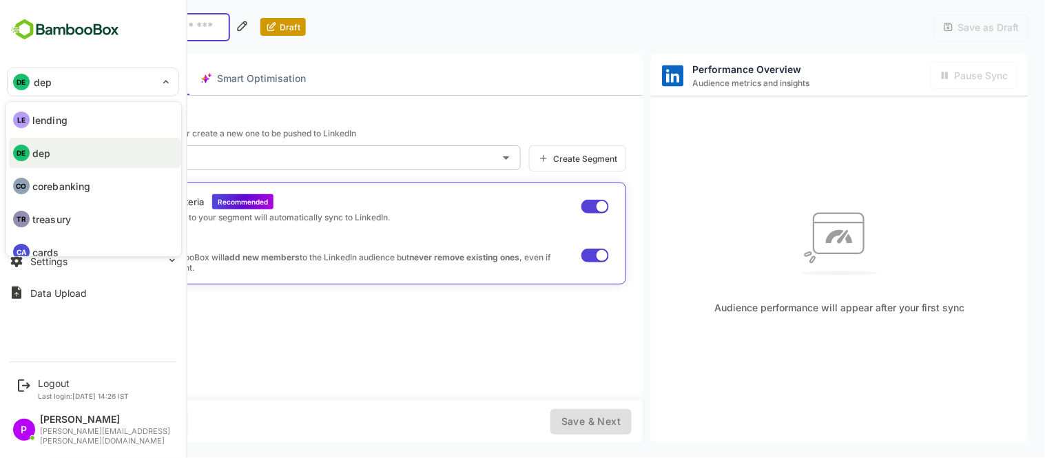
click at [338, 66] on div at bounding box center [522, 229] width 1045 height 458
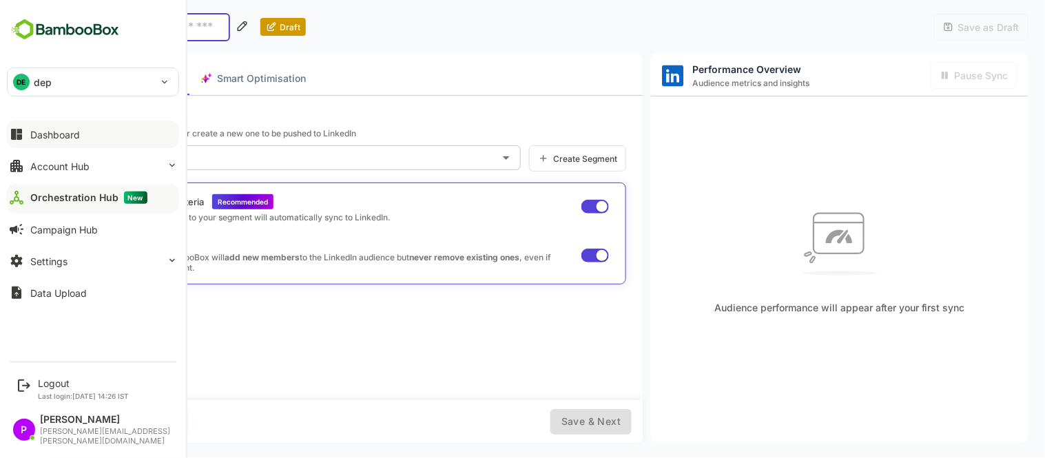
click at [37, 134] on div "Dashboard" at bounding box center [55, 135] width 50 height 12
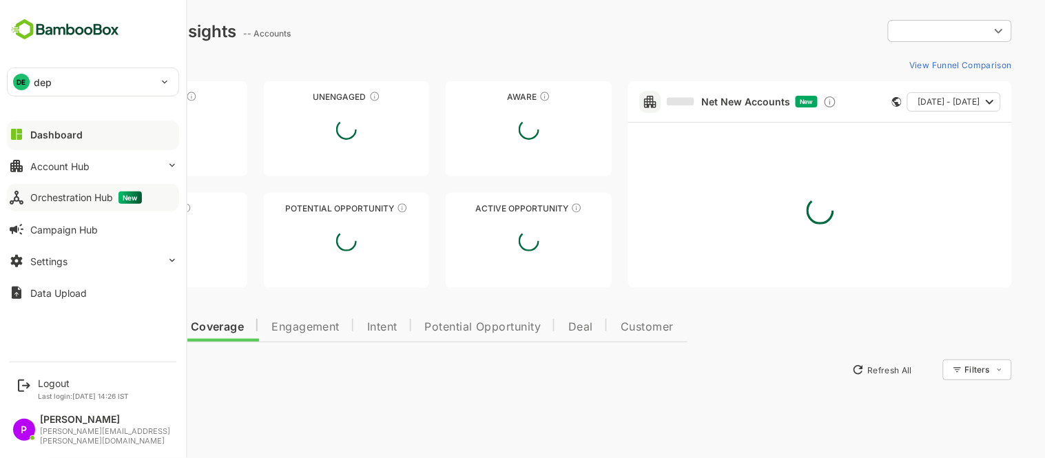
type input "**********"
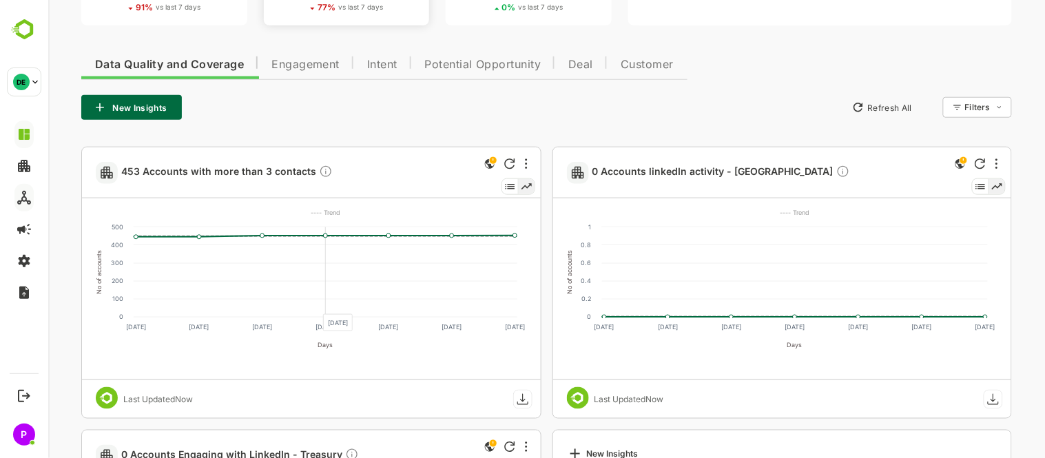
scroll to position [262, 0]
click at [153, 105] on button "New Insights" at bounding box center [131, 108] width 101 height 25
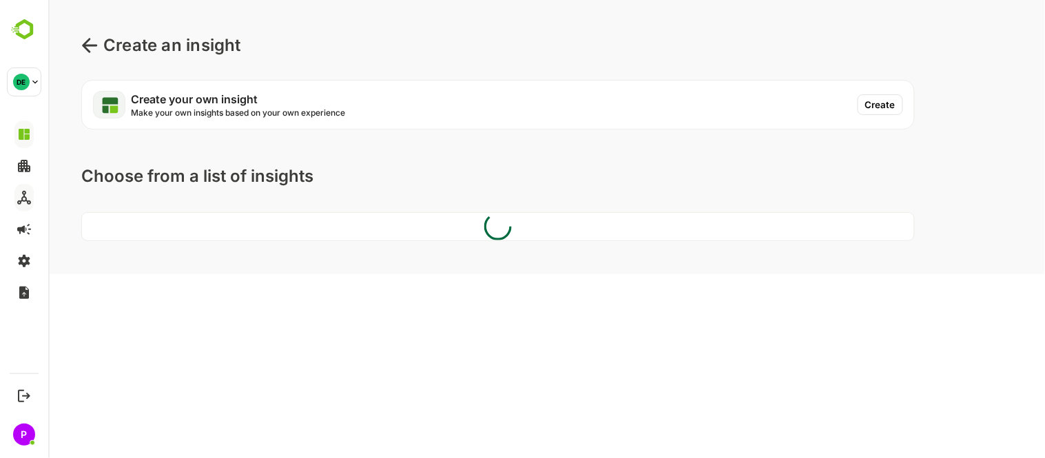
scroll to position [0, 0]
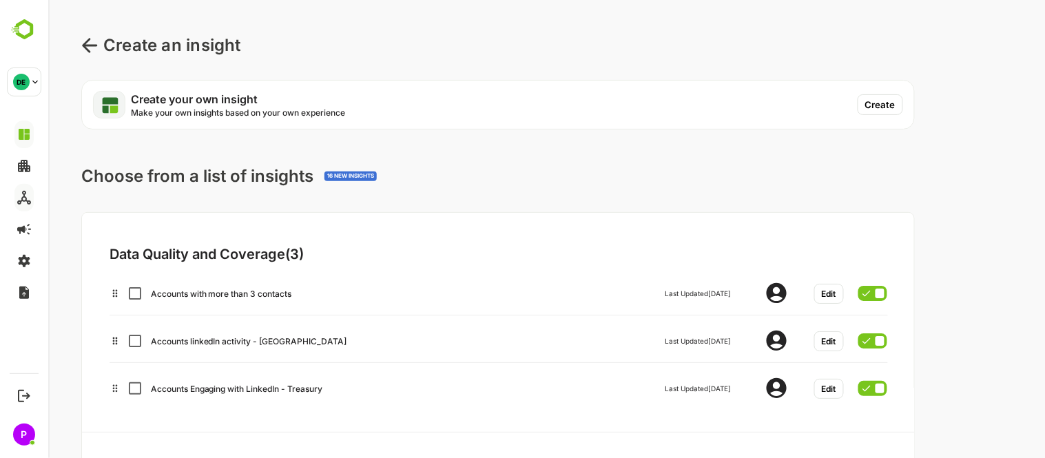
click at [887, 96] on button "Create" at bounding box center [879, 104] width 45 height 21
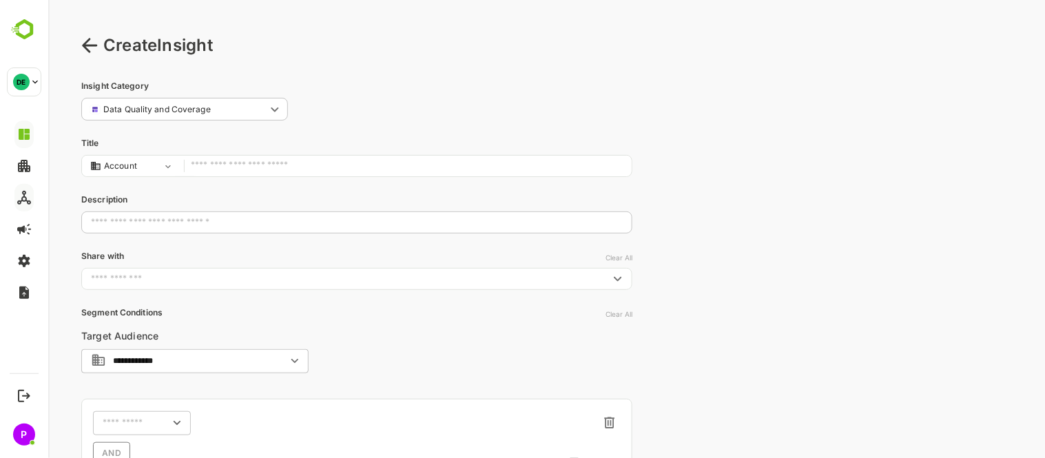
click at [210, 227] on input "text" at bounding box center [356, 222] width 551 height 35
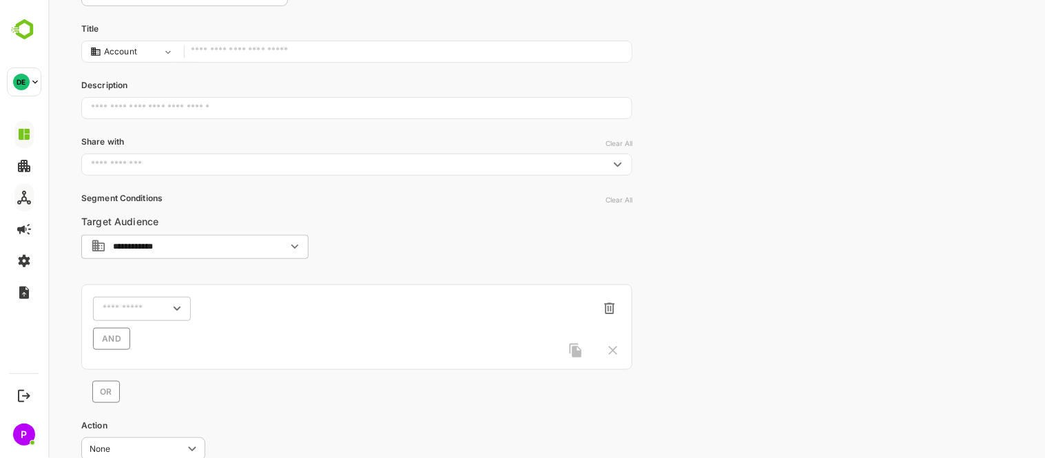
scroll to position [115, 0]
click at [176, 306] on icon "Open" at bounding box center [176, 307] width 15 height 15
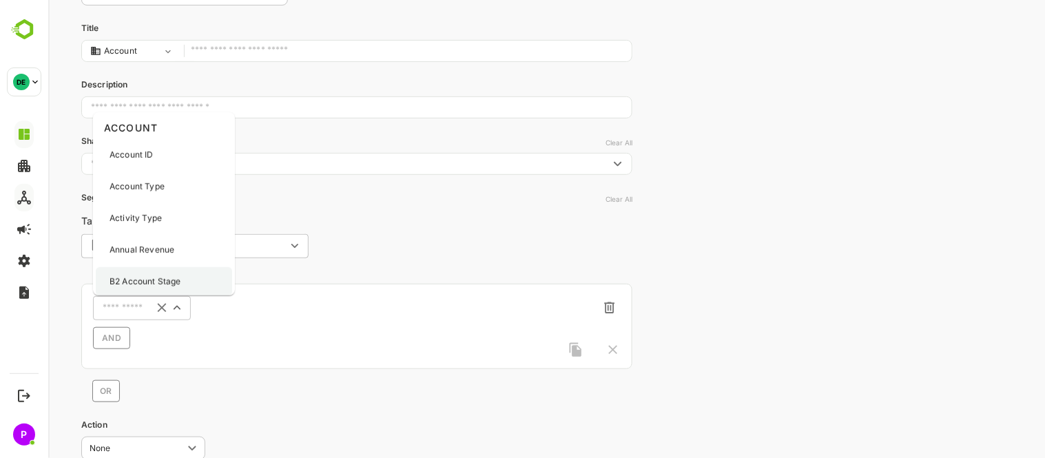
click at [165, 280] on p "B2 Account Stage" at bounding box center [144, 282] width 71 height 12
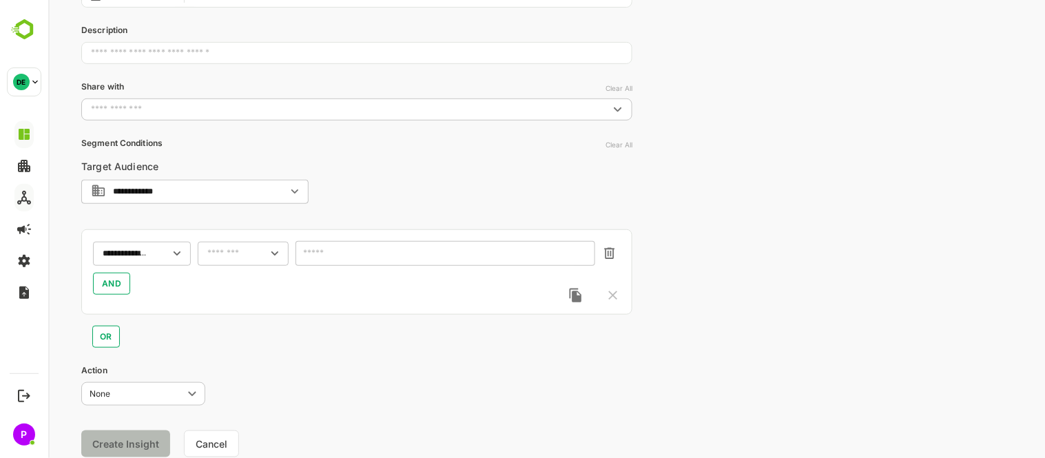
scroll to position [170, 0]
click at [271, 256] on icon "Open" at bounding box center [274, 252] width 15 height 15
click at [244, 277] on li "includes" at bounding box center [242, 278] width 85 height 21
type input "********"
click at [576, 247] on icon "Open" at bounding box center [582, 254] width 15 height 15
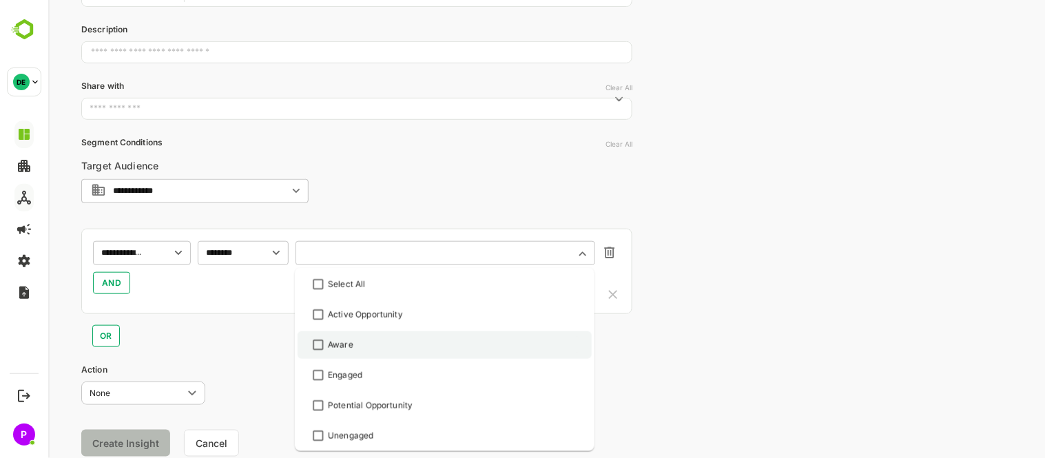
click at [352, 342] on div "Aware" at bounding box center [339, 345] width 25 height 12
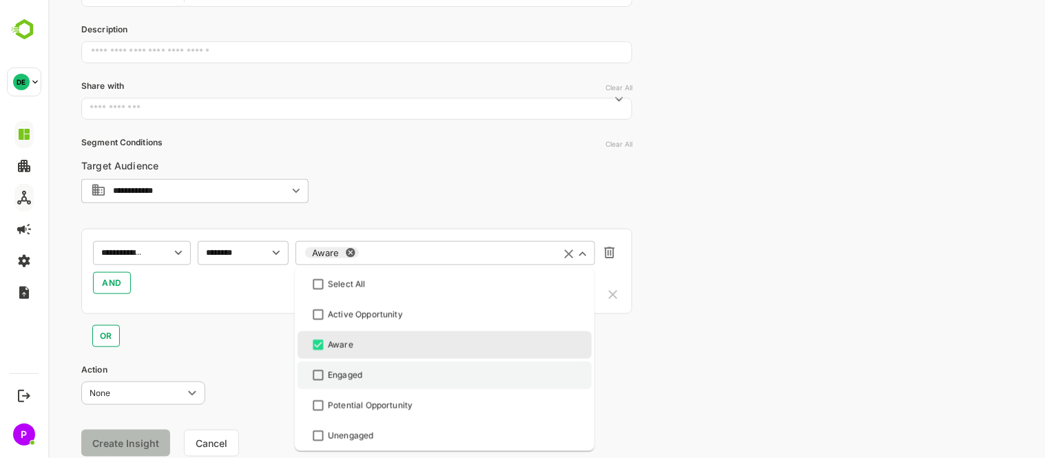
click at [375, 373] on div "Engaged" at bounding box center [443, 375] width 269 height 17
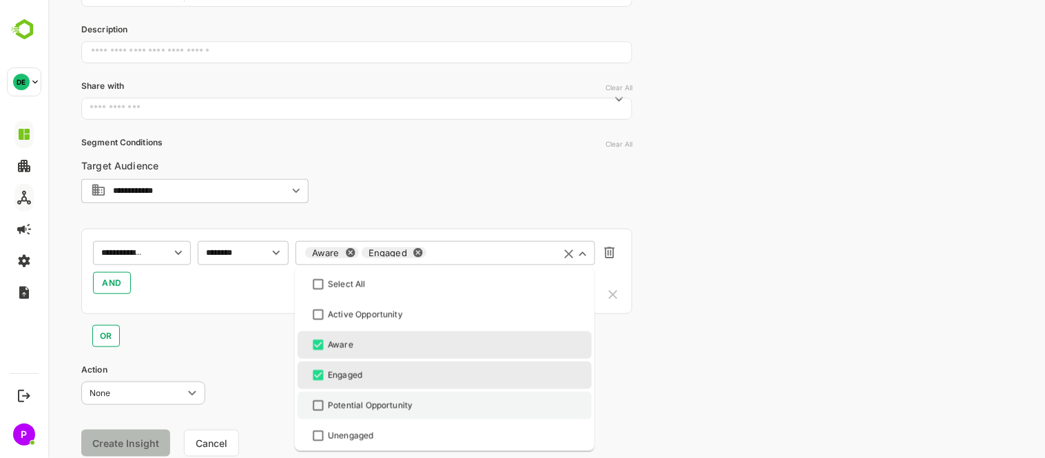
click at [411, 400] on div "Potential Opportunity" at bounding box center [369, 406] width 85 height 12
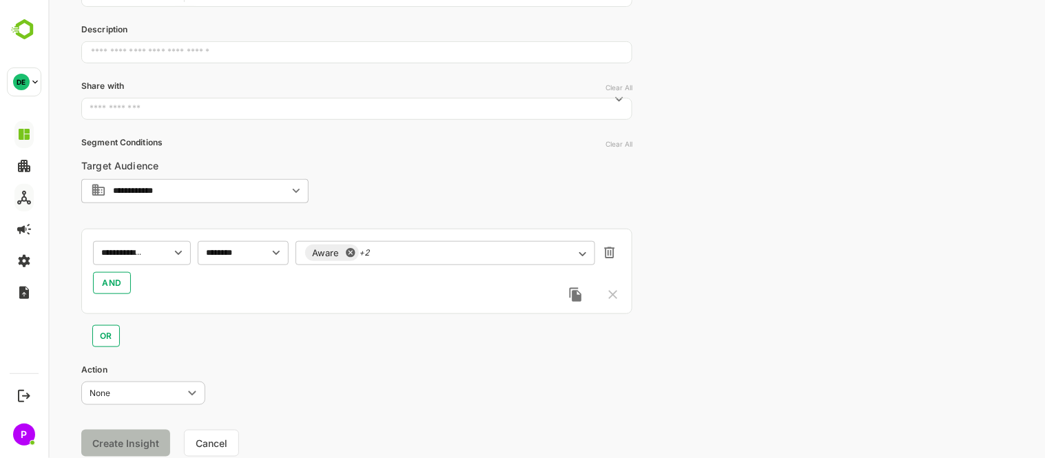
click at [685, 320] on div "**********" at bounding box center [546, 167] width 997 height 674
click at [113, 278] on span "AND" at bounding box center [111, 283] width 20 height 17
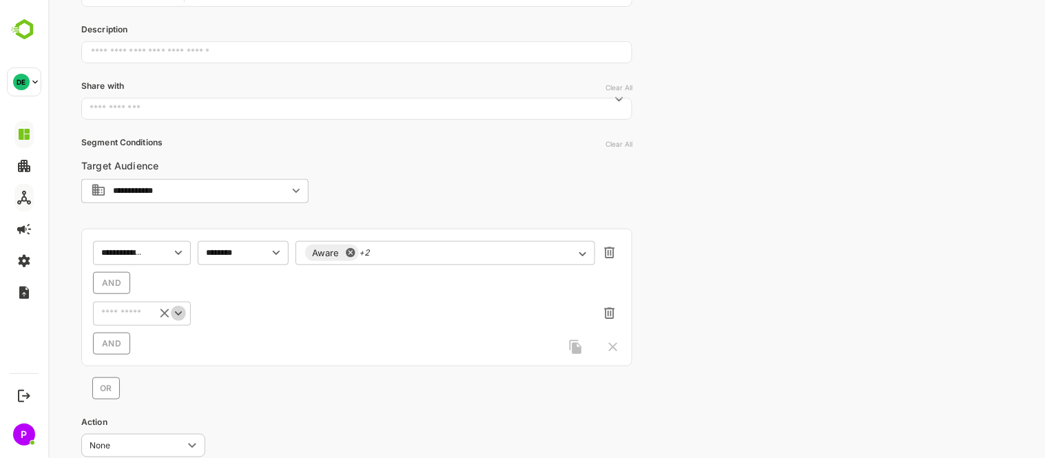
click at [176, 318] on icon "Open" at bounding box center [177, 313] width 15 height 15
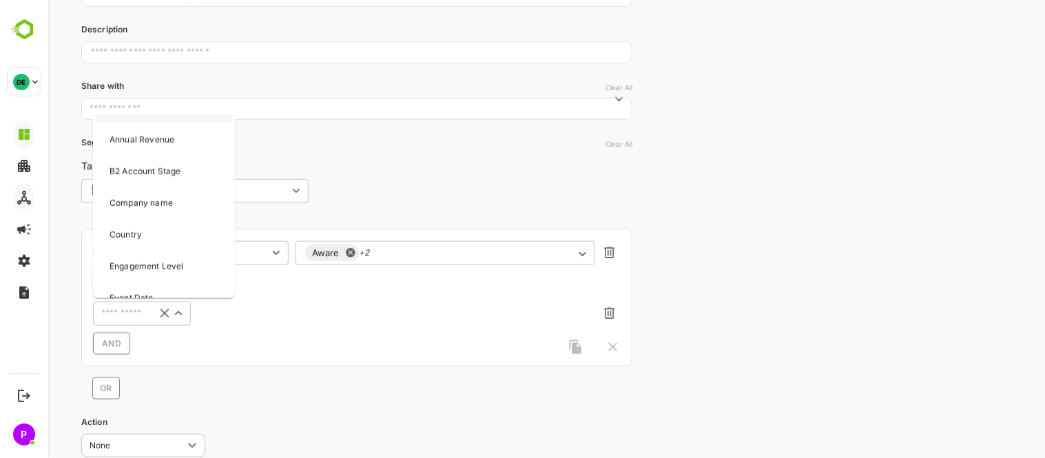
scroll to position [114, 0]
click at [174, 254] on div "Engagement Level" at bounding box center [163, 265] width 136 height 29
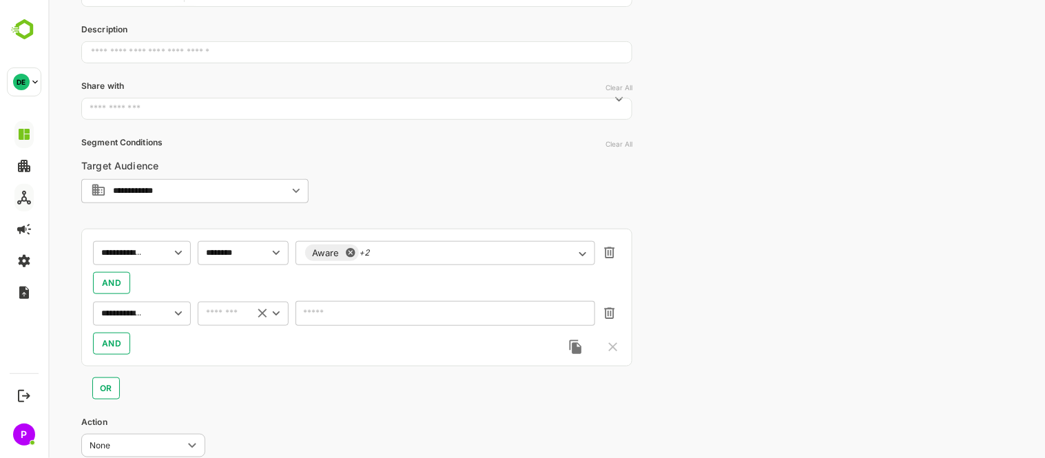
click at [277, 315] on icon "Open" at bounding box center [275, 313] width 15 height 15
click at [242, 340] on li "includes" at bounding box center [242, 341] width 85 height 21
type input "********"
click at [578, 318] on icon "Open" at bounding box center [582, 314] width 15 height 15
click at [254, 287] on div "AND" at bounding box center [356, 283] width 528 height 22
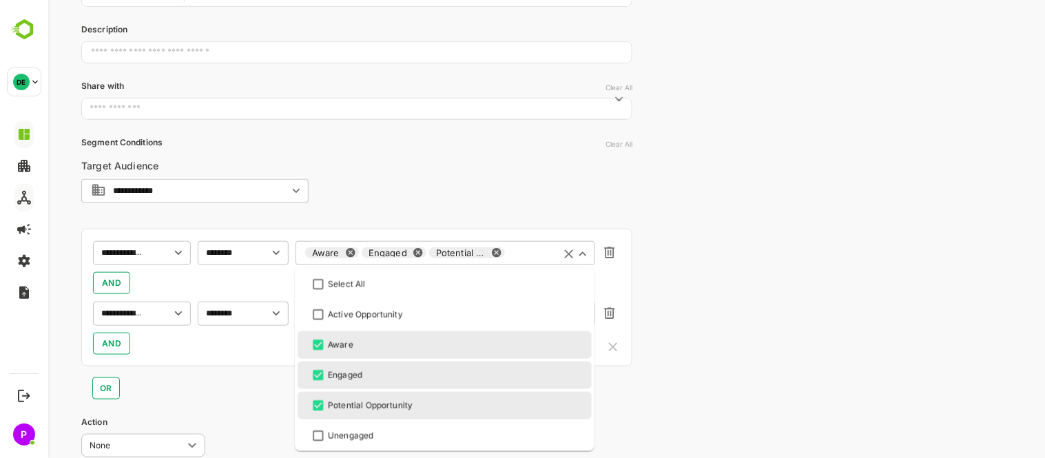
click at [434, 251] on div "Aware Engaged Potential Opportunity ​" at bounding box center [445, 252] width 300 height 25
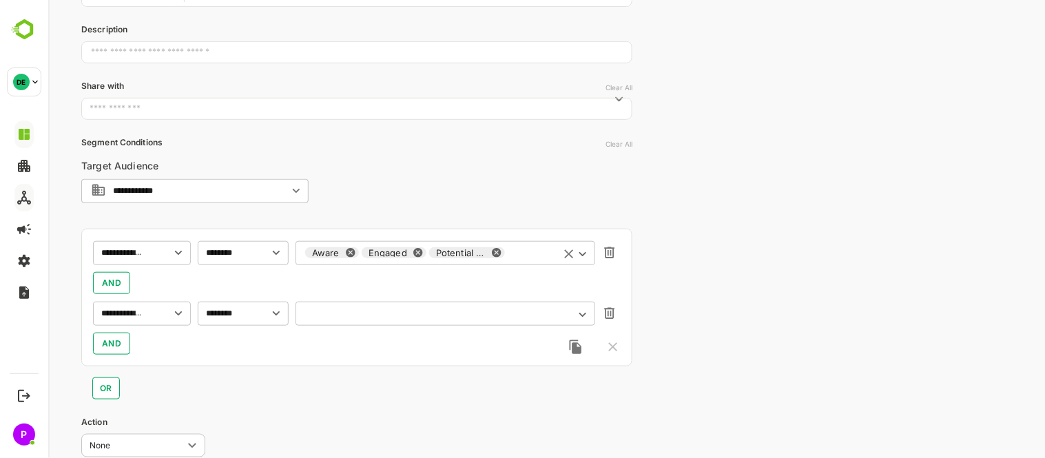
scroll to position [0, 0]
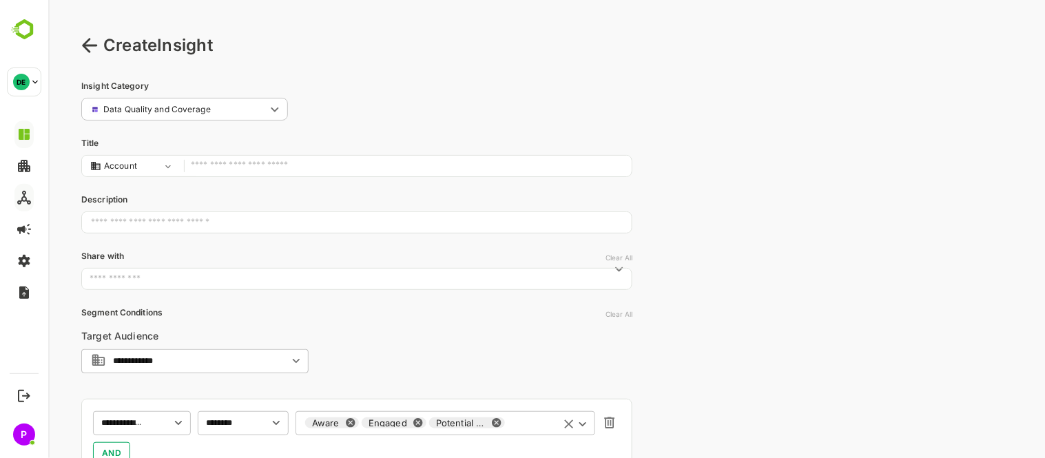
click at [84, 39] on icon at bounding box center [89, 45] width 17 height 17
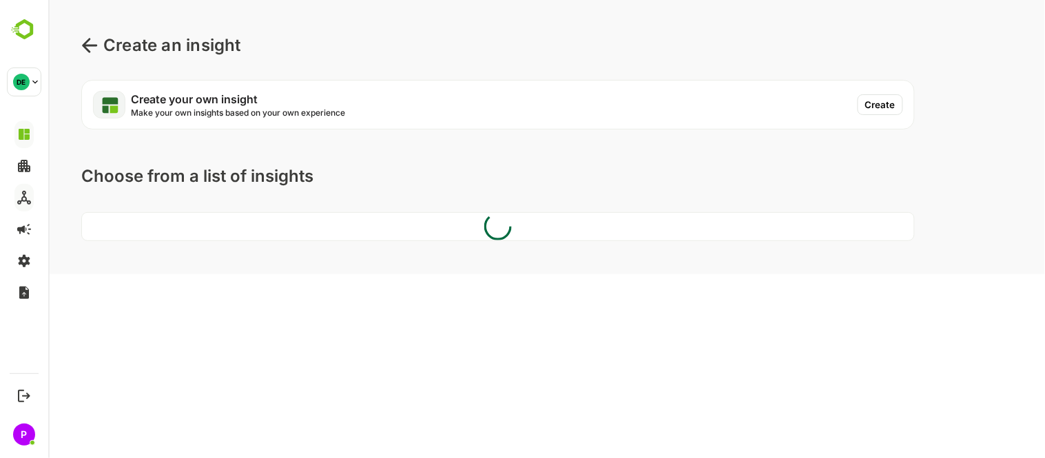
click at [85, 40] on icon at bounding box center [89, 45] width 17 height 17
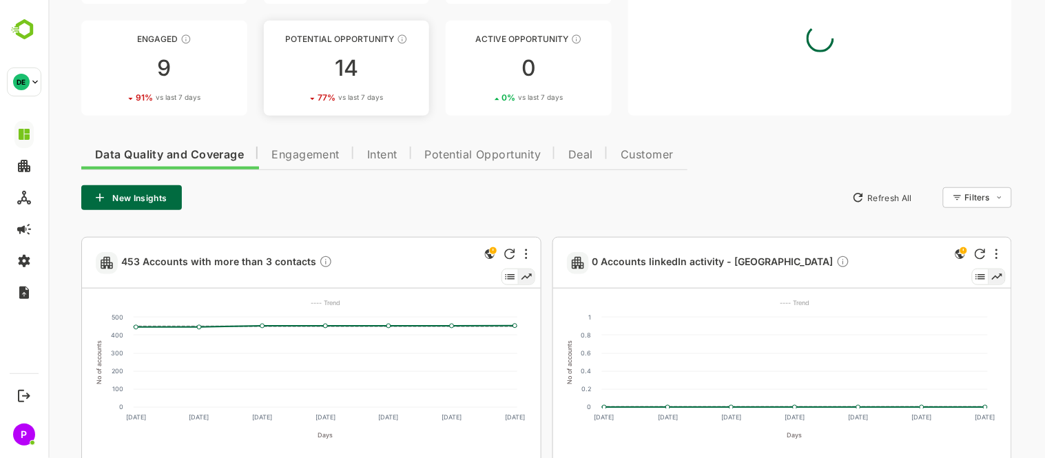
scroll to position [173, 0]
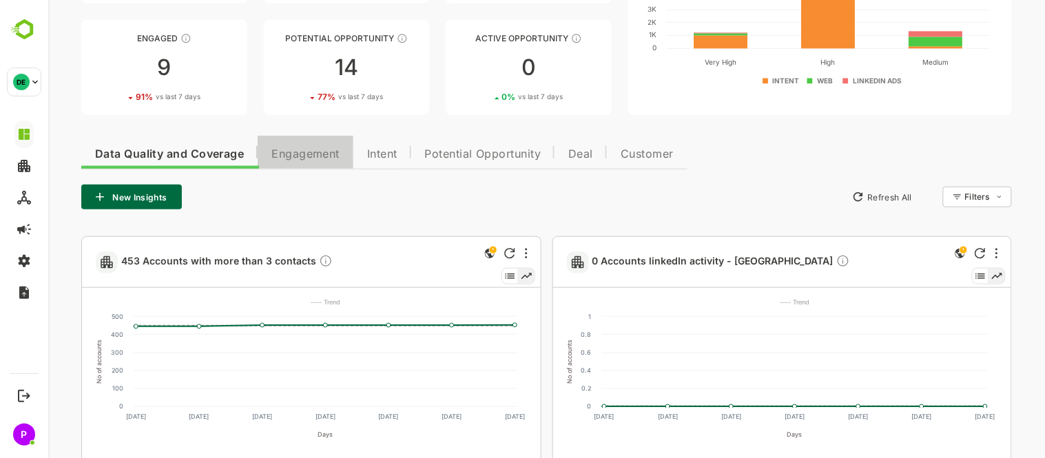
click at [317, 156] on span "Engagement" at bounding box center [305, 154] width 68 height 11
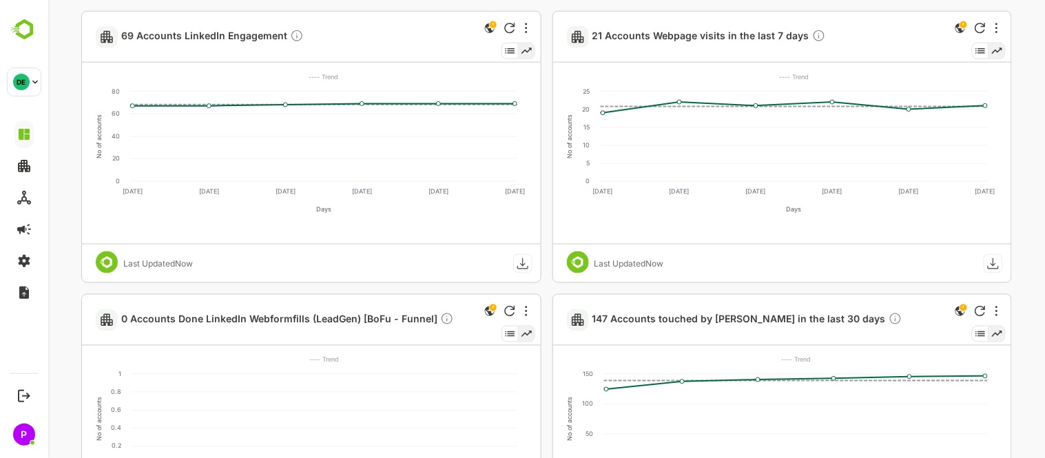
scroll to position [397, 0]
click at [346, 108] on rect at bounding box center [323, 138] width 387 height 90
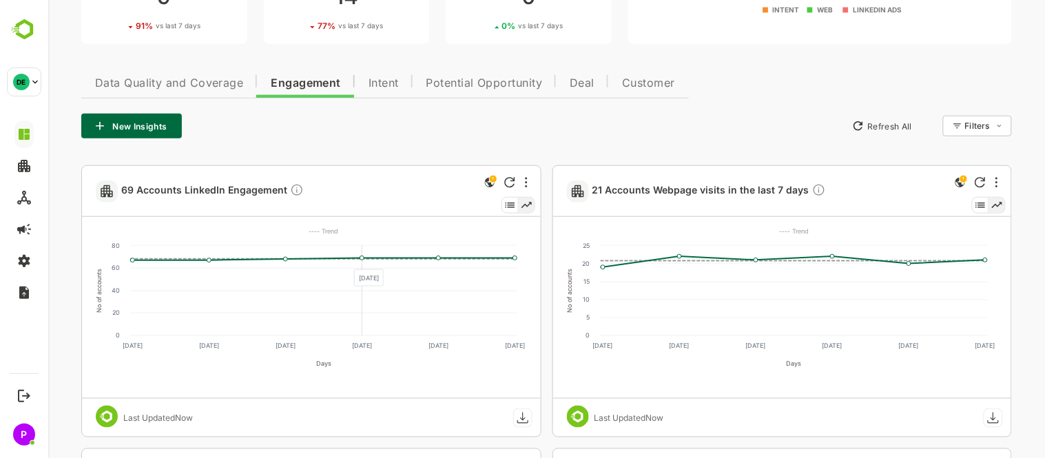
scroll to position [242, 0]
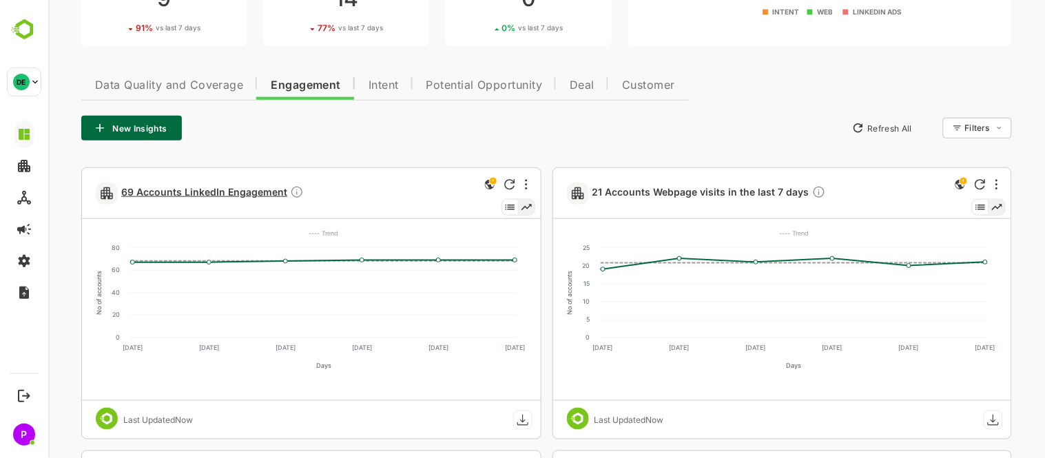
click at [187, 190] on span "69 Accounts LinkedIn Engagement" at bounding box center [212, 193] width 183 height 16
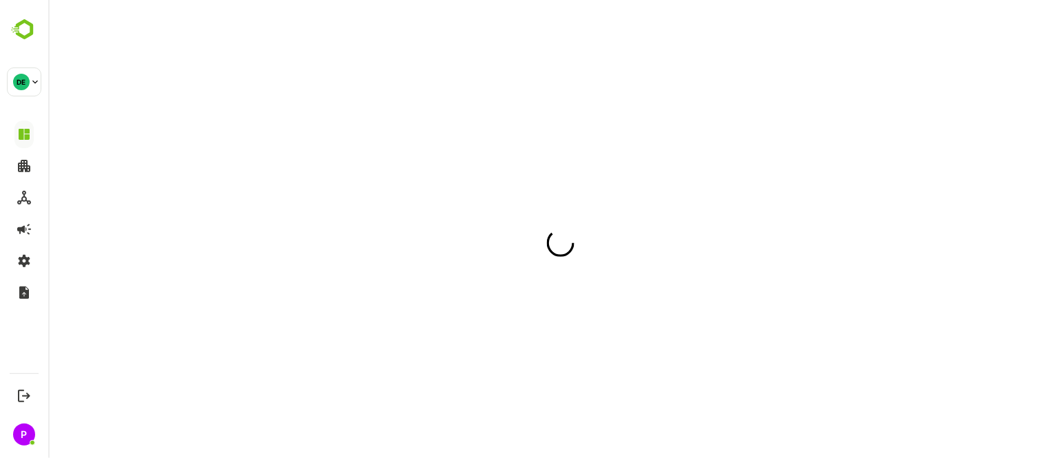
scroll to position [0, 0]
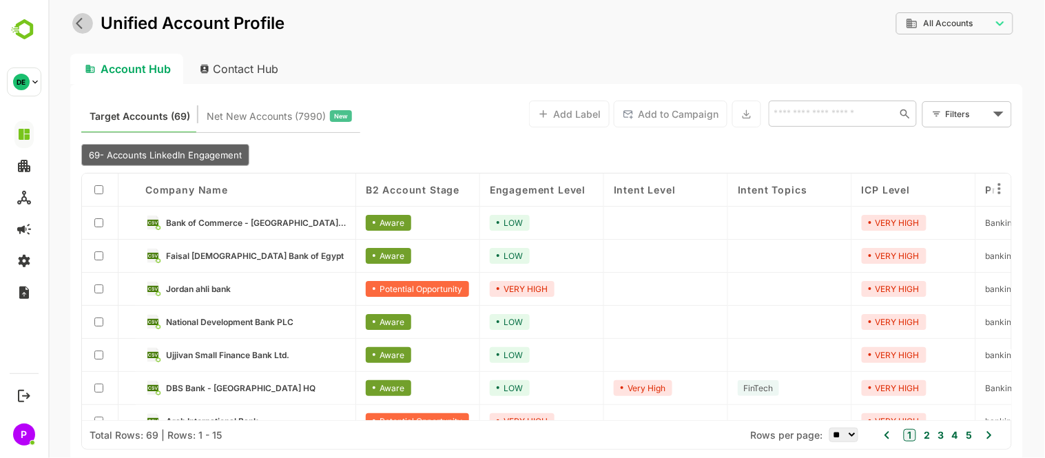
click at [79, 29] on icon "back" at bounding box center [82, 24] width 14 height 14
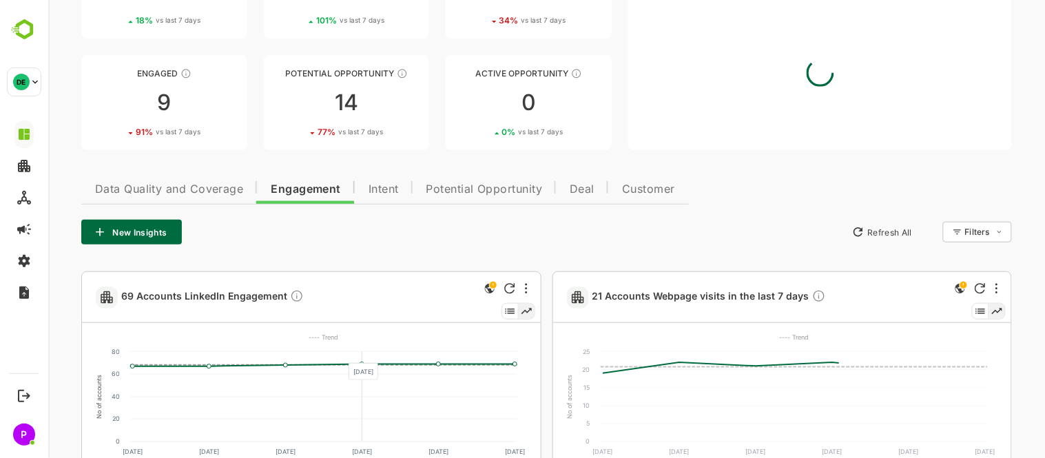
scroll to position [138, 0]
click at [110, 231] on button "New Insights" at bounding box center [131, 231] width 101 height 25
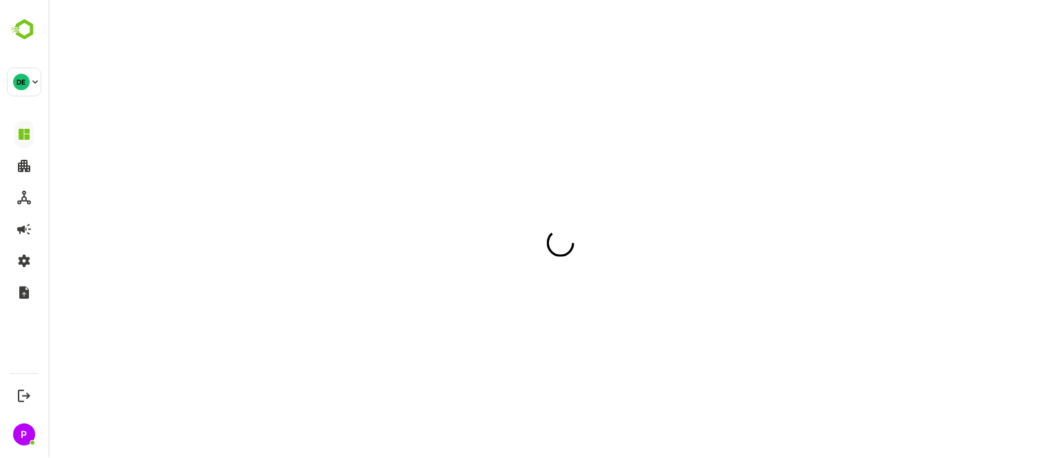
scroll to position [0, 0]
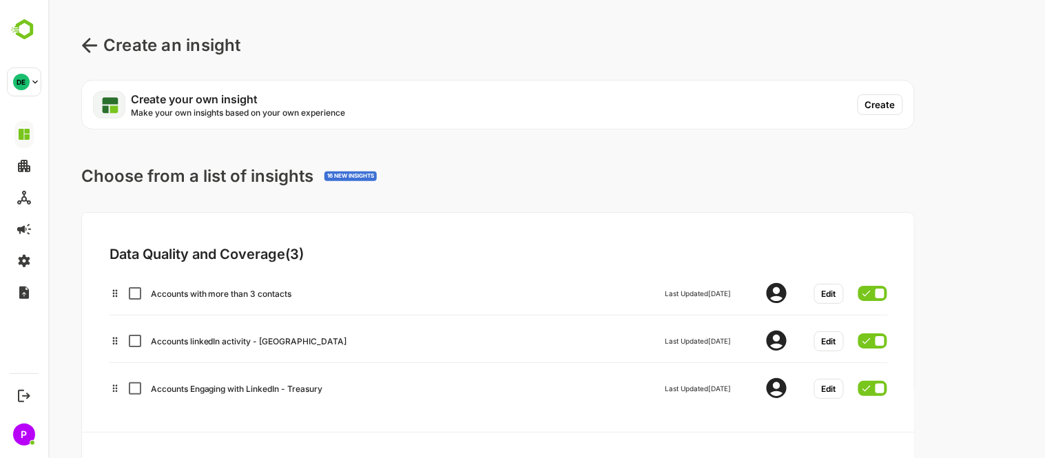
click at [868, 107] on button "Create" at bounding box center [879, 104] width 45 height 21
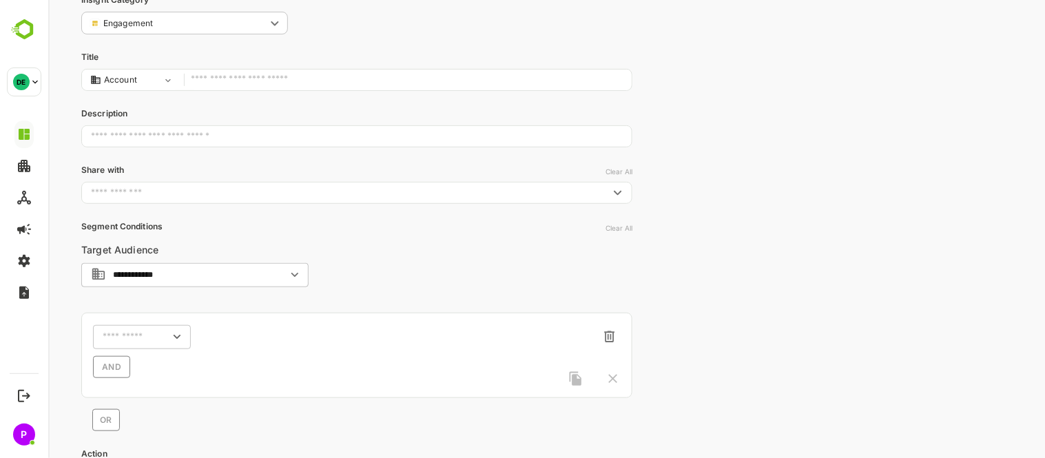
scroll to position [158, 0]
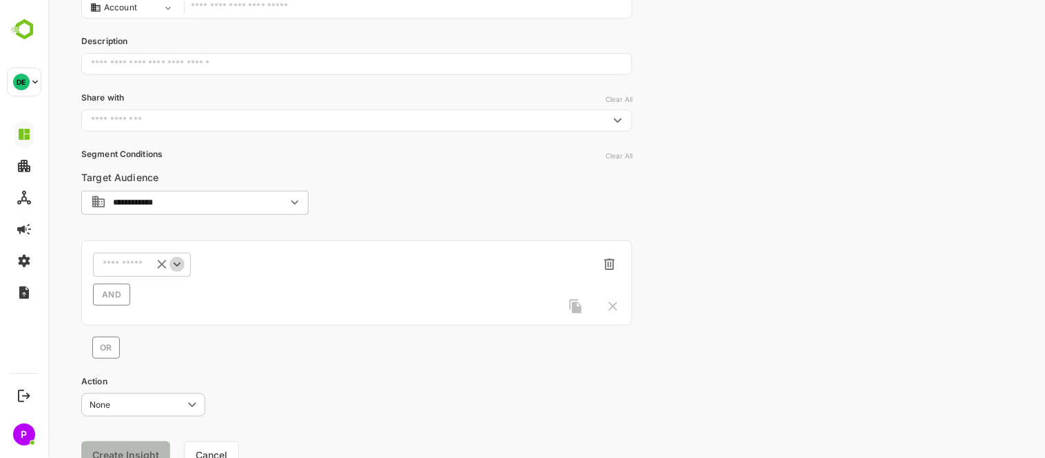
click at [172, 269] on icon "Open" at bounding box center [176, 264] width 15 height 15
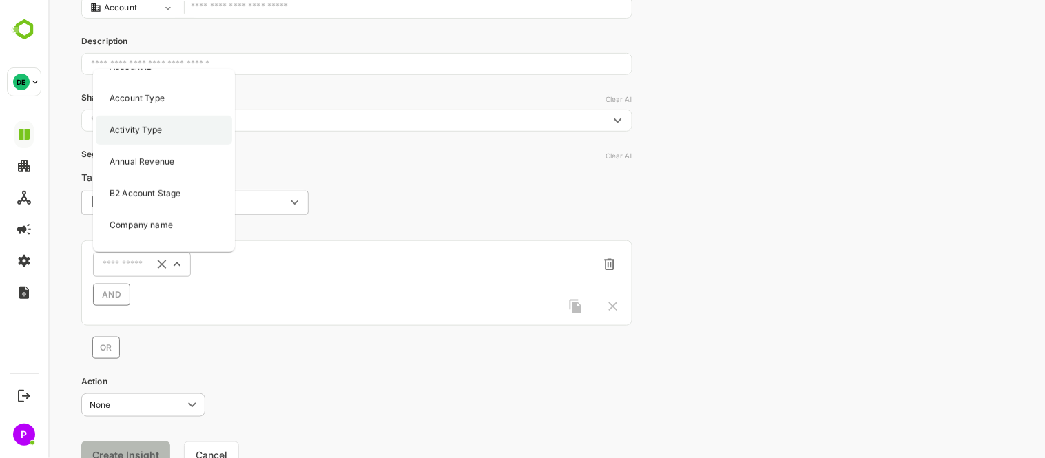
scroll to position [45, 0]
click at [151, 187] on p "B2 Account Stage" at bounding box center [144, 193] width 71 height 12
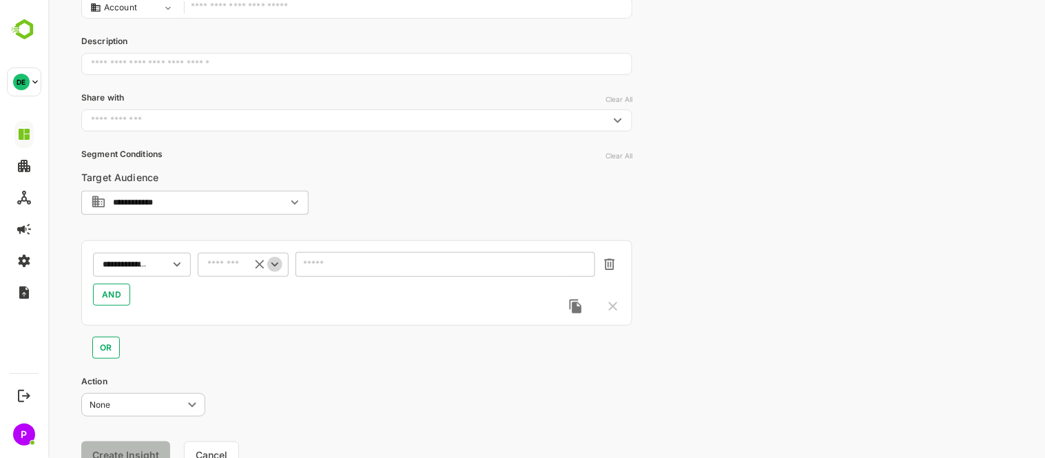
click at [275, 259] on icon "Open" at bounding box center [274, 264] width 15 height 15
click at [228, 293] on li "includes" at bounding box center [242, 290] width 85 height 21
type input "********"
click at [585, 266] on icon "Open" at bounding box center [582, 265] width 15 height 15
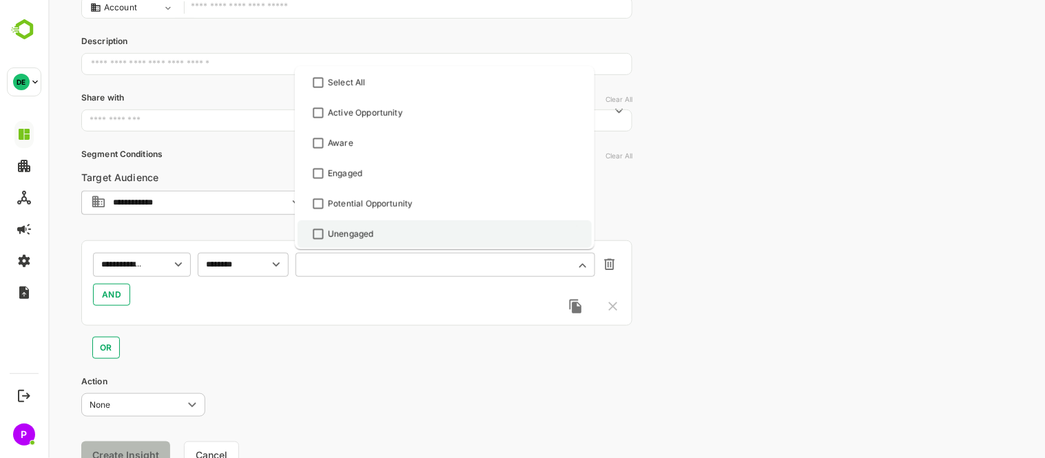
click at [383, 230] on div "Unengaged" at bounding box center [443, 234] width 269 height 17
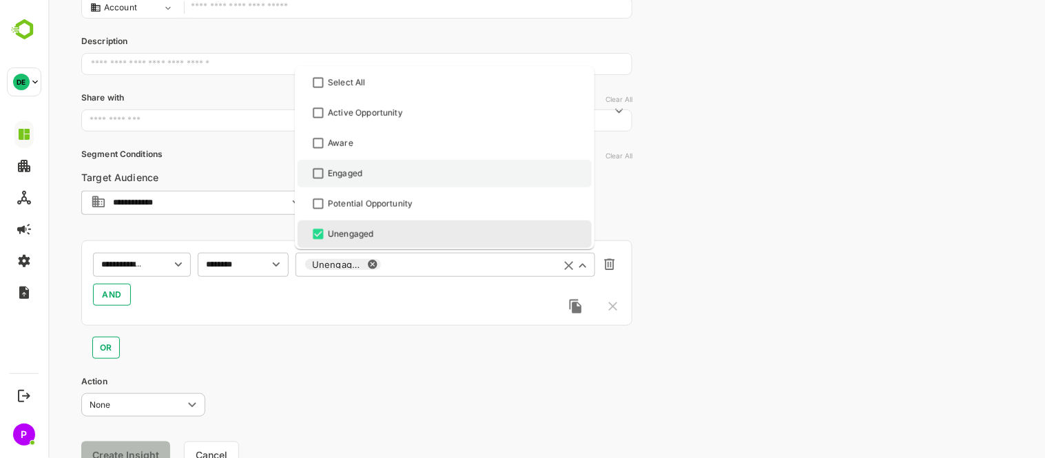
click at [326, 176] on div "Engaged" at bounding box center [443, 173] width 269 height 17
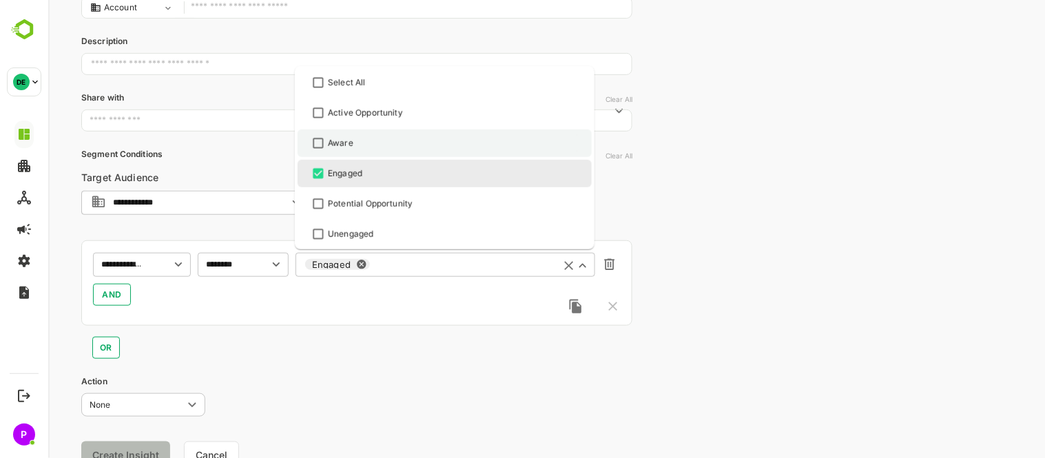
click at [329, 141] on div "Aware" at bounding box center [339, 143] width 25 height 12
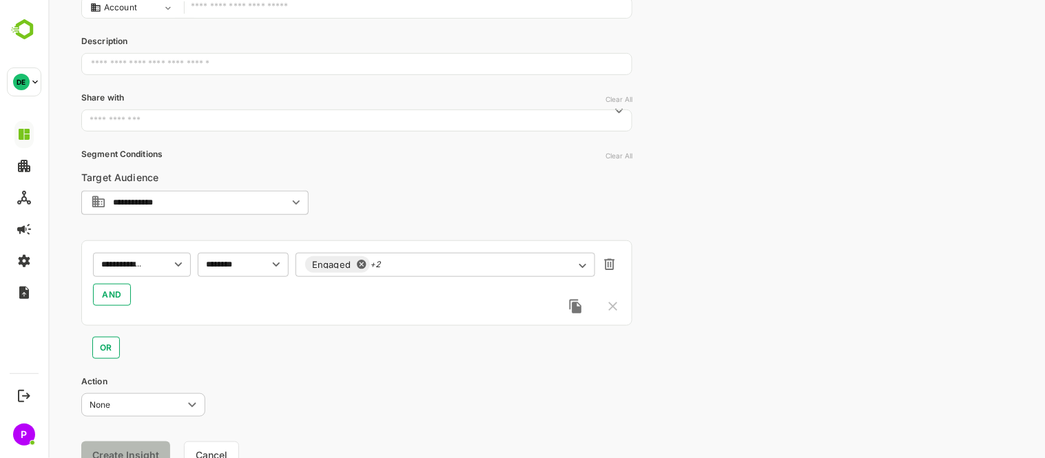
click at [251, 315] on div "**********" at bounding box center [356, 282] width 551 height 85
click at [129, 298] on button "AND" at bounding box center [111, 295] width 38 height 22
click at [172, 324] on icon "Open" at bounding box center [177, 325] width 15 height 15
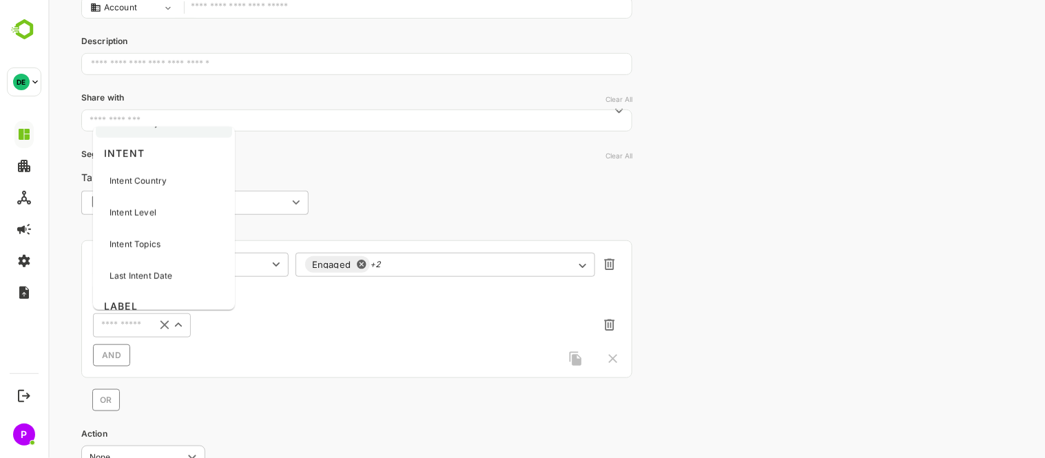
scroll to position [611, 0]
click at [155, 211] on div "Intent Level" at bounding box center [163, 212] width 136 height 29
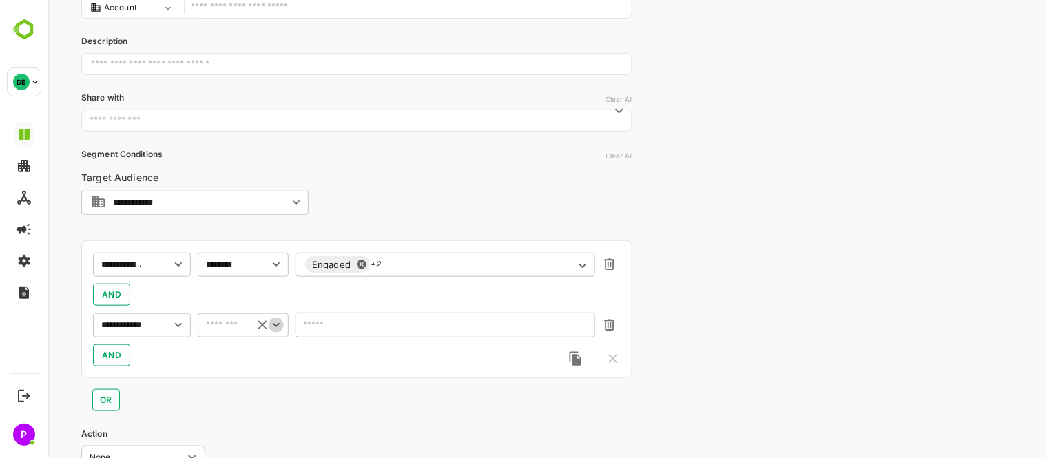
click at [280, 324] on icon "Open" at bounding box center [275, 325] width 15 height 15
click at [235, 358] on li "includes" at bounding box center [242, 353] width 85 height 21
type input "********"
click at [582, 324] on icon "Open" at bounding box center [582, 326] width 15 height 15
click at [342, 209] on div "HIGH" at bounding box center [443, 202] width 269 height 17
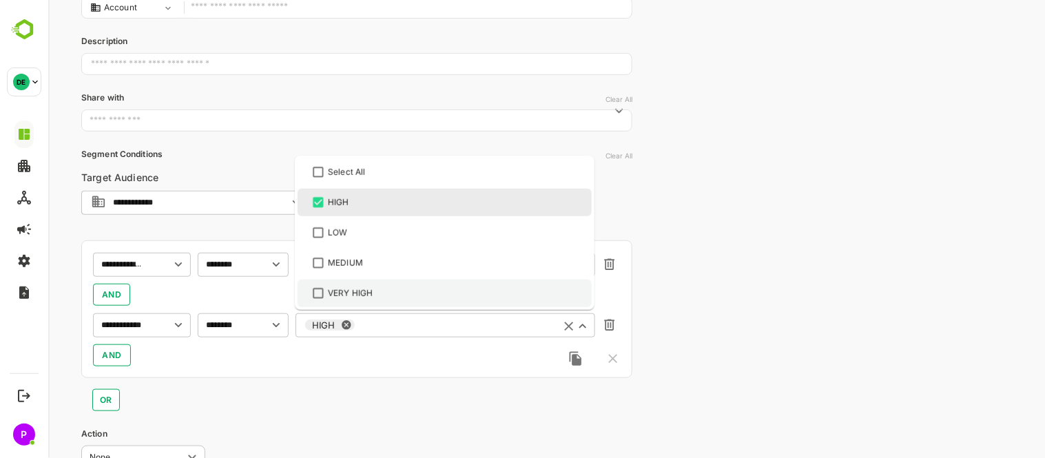
click at [389, 289] on div "VERY HIGH" at bounding box center [443, 293] width 269 height 17
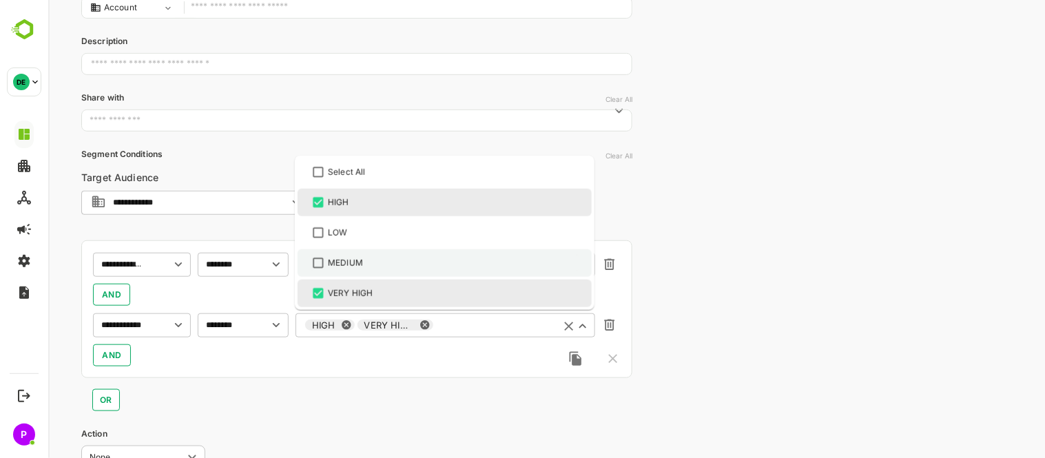
click at [368, 264] on div "MEDIUM" at bounding box center [443, 263] width 269 height 17
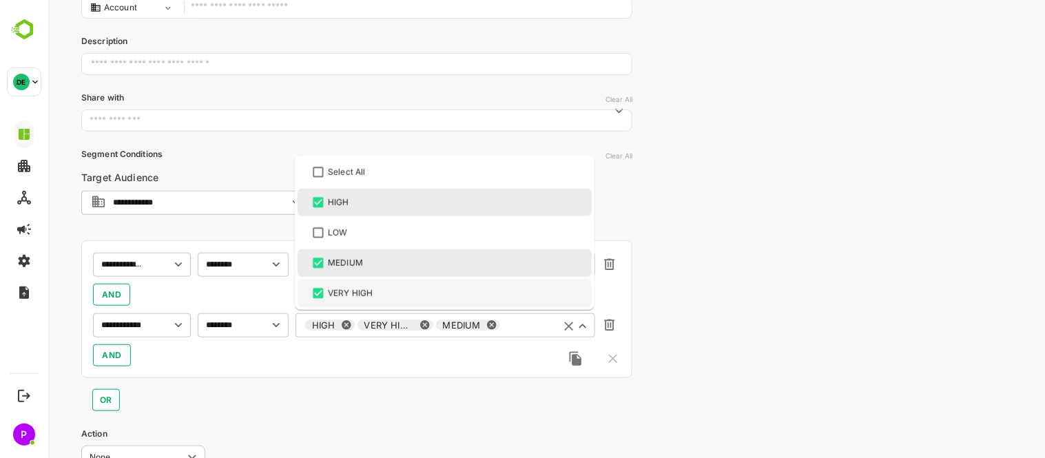
click at [486, 327] on icon at bounding box center [490, 325] width 9 height 9
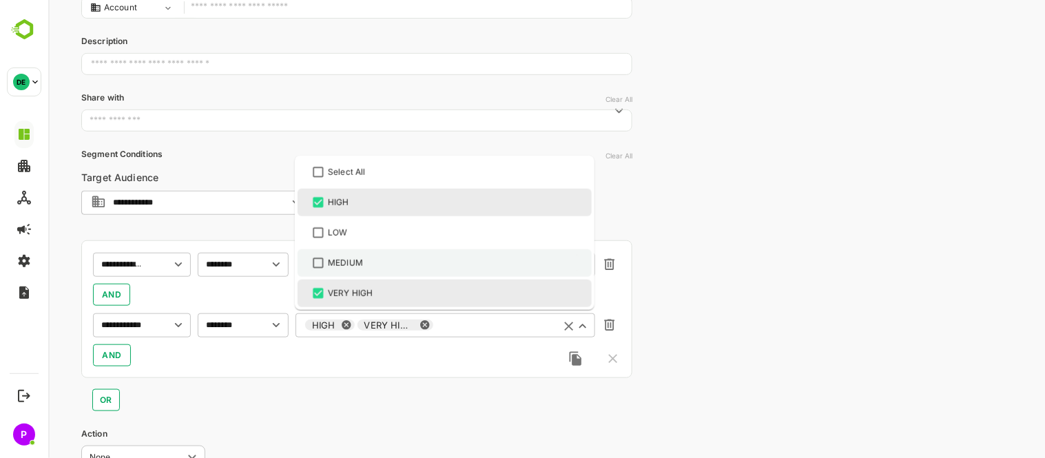
scroll to position [267, 0]
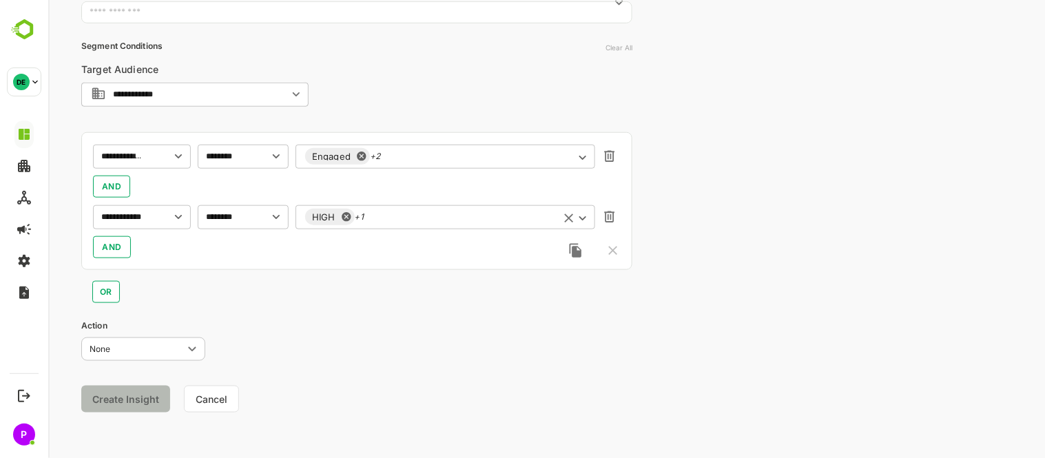
click at [742, 254] on div "**********" at bounding box center [546, 96] width 997 height 726
click at [114, 254] on span "AND" at bounding box center [111, 247] width 20 height 17
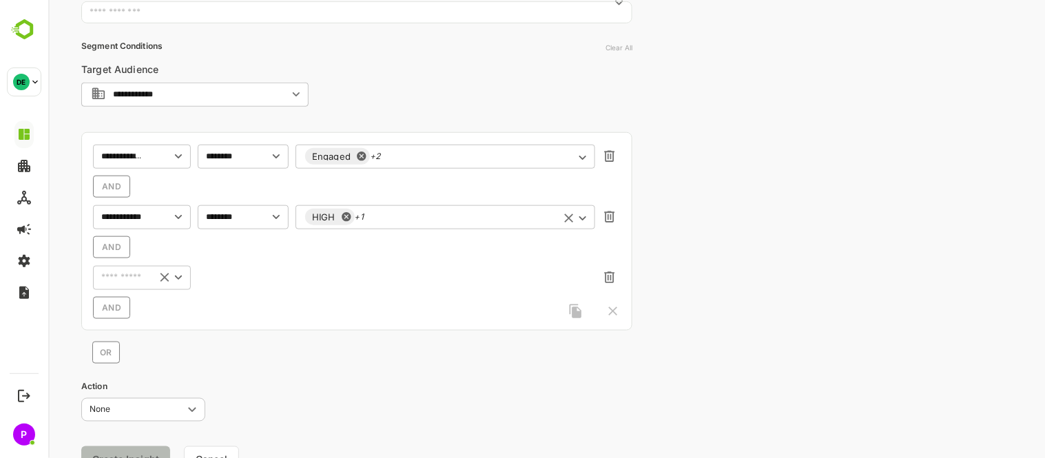
click at [174, 277] on icon "Open" at bounding box center [177, 277] width 15 height 15
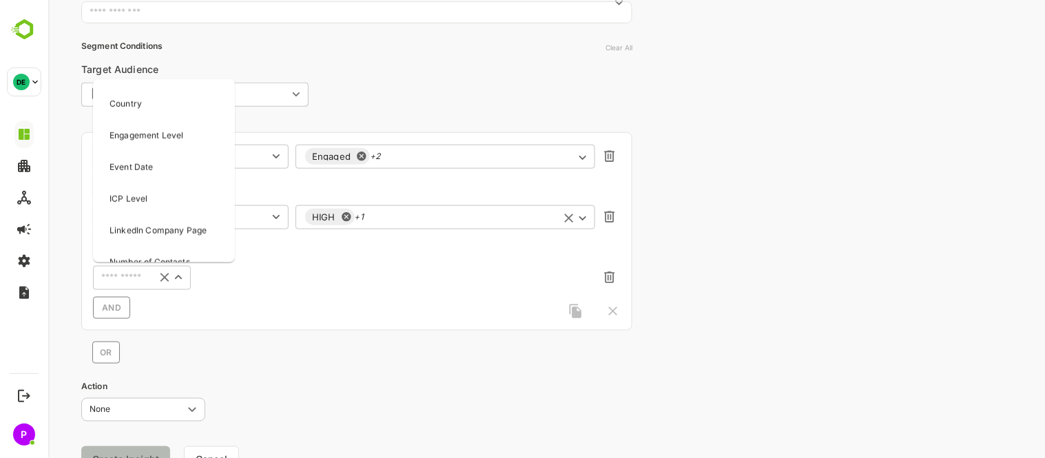
scroll to position [192, 0]
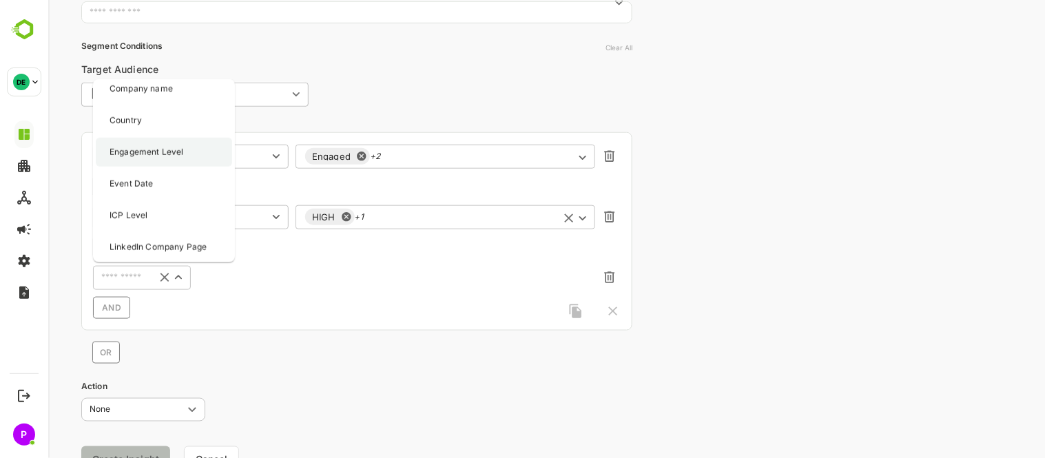
click at [151, 149] on p "Engagement Level" at bounding box center [146, 152] width 74 height 12
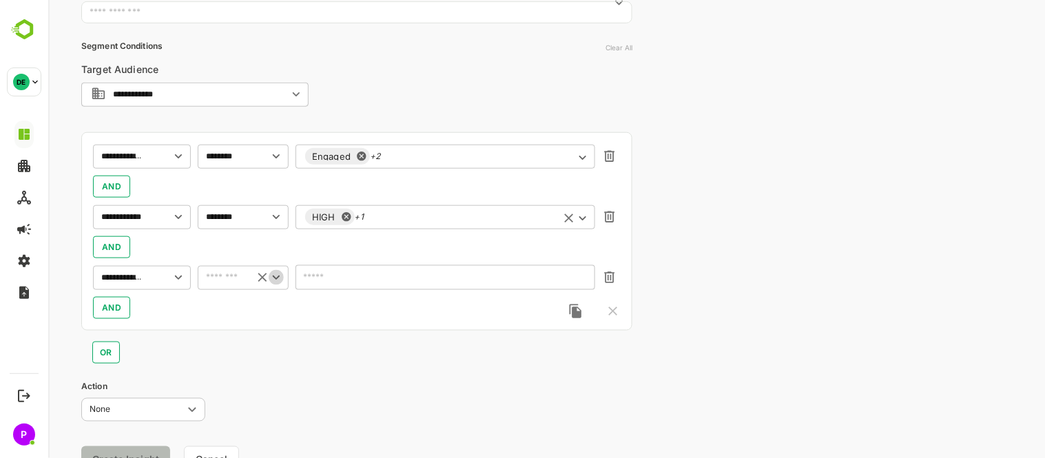
click at [279, 273] on icon "Open" at bounding box center [275, 277] width 15 height 15
click at [245, 304] on li "includes" at bounding box center [242, 306] width 85 height 21
type input "********"
click at [579, 277] on icon "Open" at bounding box center [582, 279] width 7 height 4
click at [374, 335] on div "HIGH" at bounding box center [443, 339] width 269 height 17
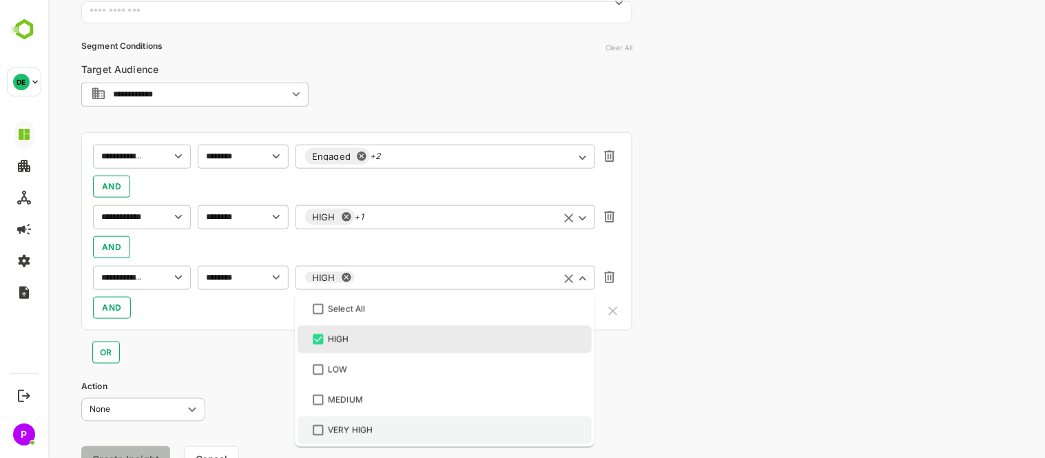
click at [409, 418] on li "VERY HIGH" at bounding box center [444, 431] width 294 height 28
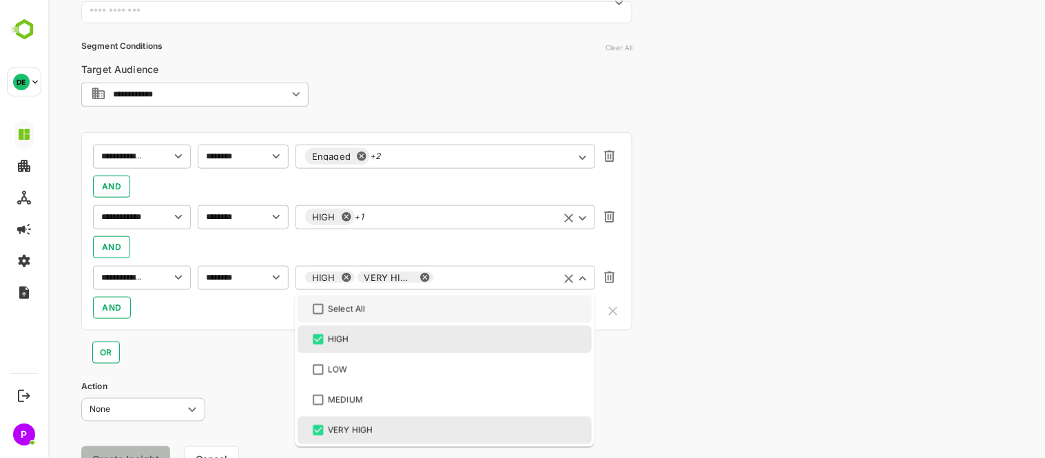
click at [730, 318] on div "**********" at bounding box center [546, 126] width 997 height 787
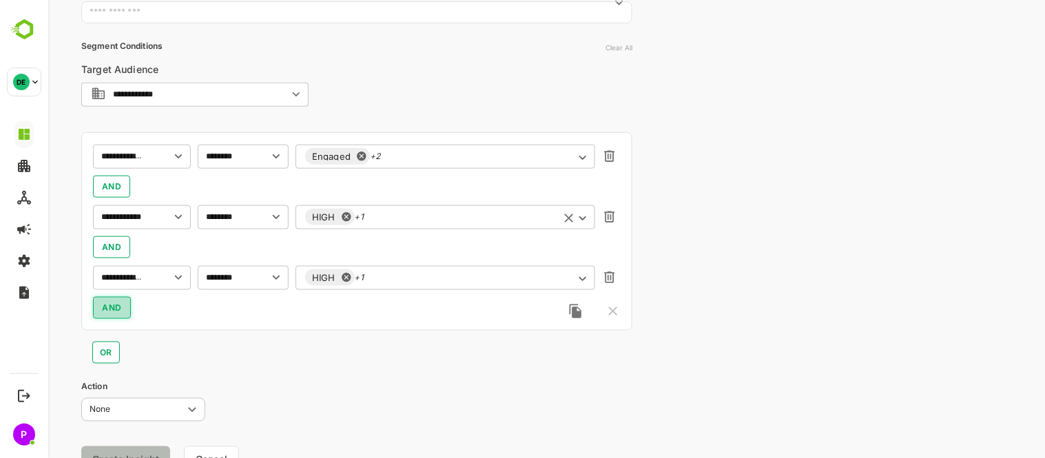
click at [108, 309] on span "AND" at bounding box center [111, 308] width 20 height 17
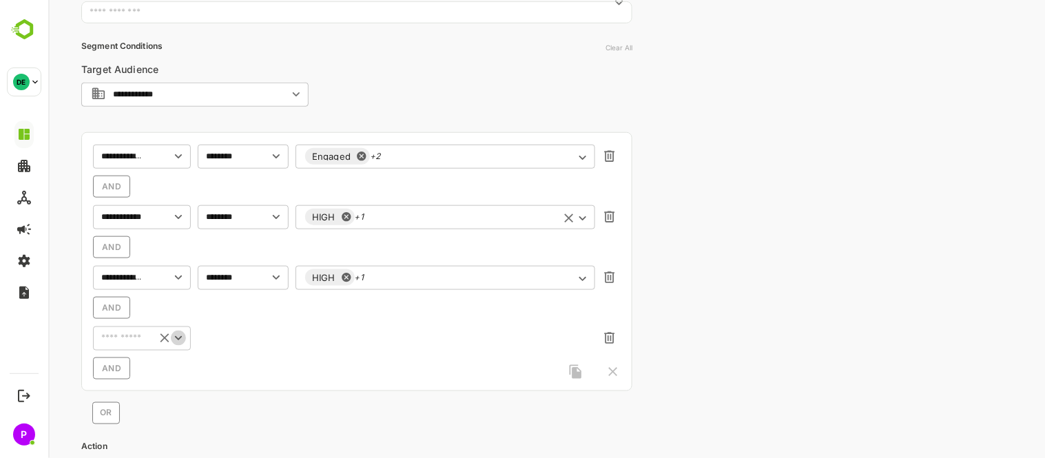
click at [178, 342] on icon "Open" at bounding box center [177, 338] width 15 height 15
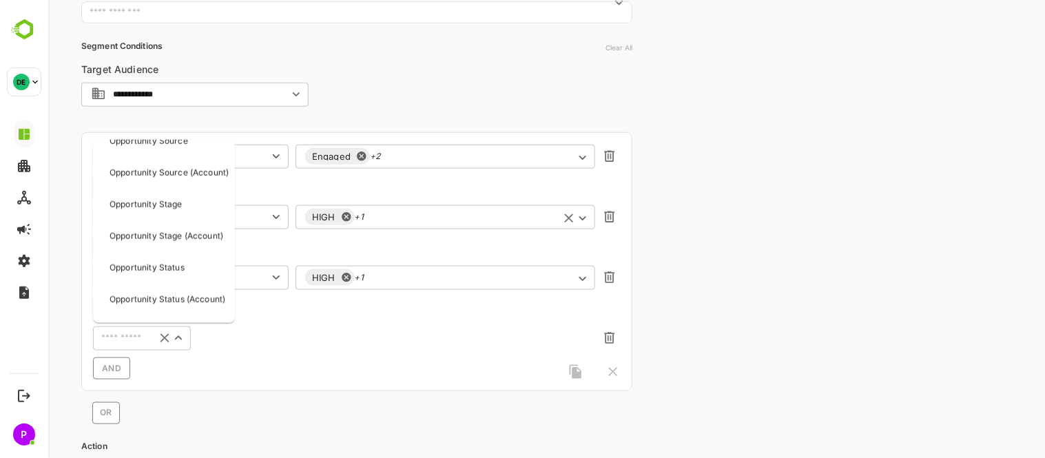
scroll to position [1678, 0]
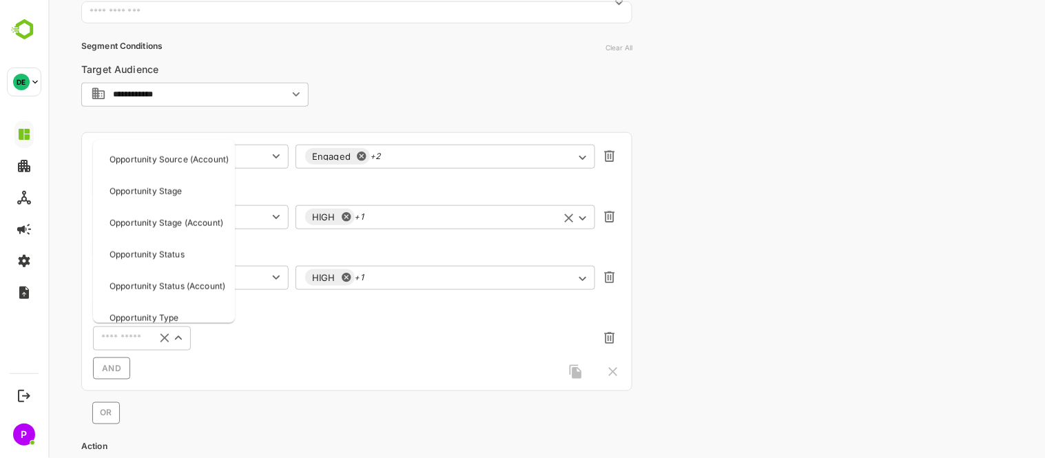
click at [417, 141] on div "**********" at bounding box center [356, 261] width 551 height 259
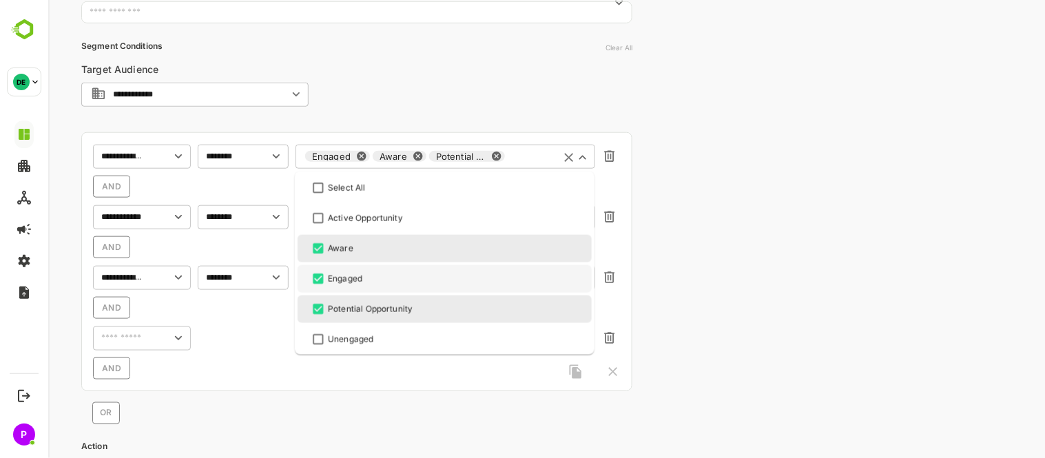
click at [422, 158] on div "Engaged Aware Potential Opportunity ​" at bounding box center [445, 156] width 300 height 25
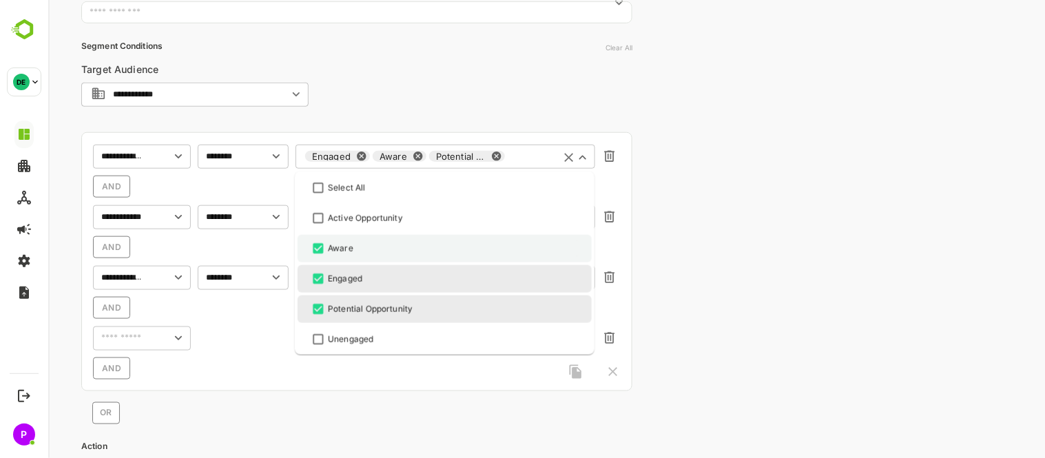
click at [358, 243] on div "Aware" at bounding box center [443, 248] width 269 height 17
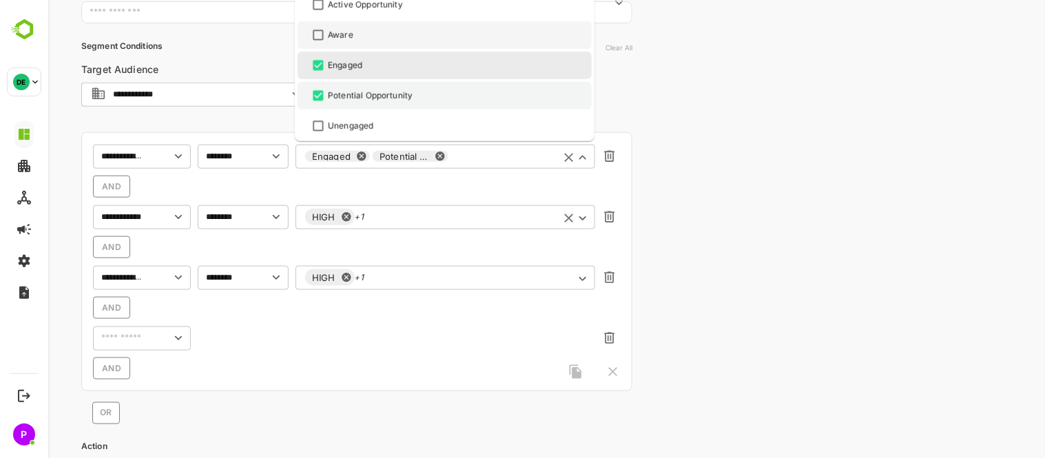
scroll to position [0, 0]
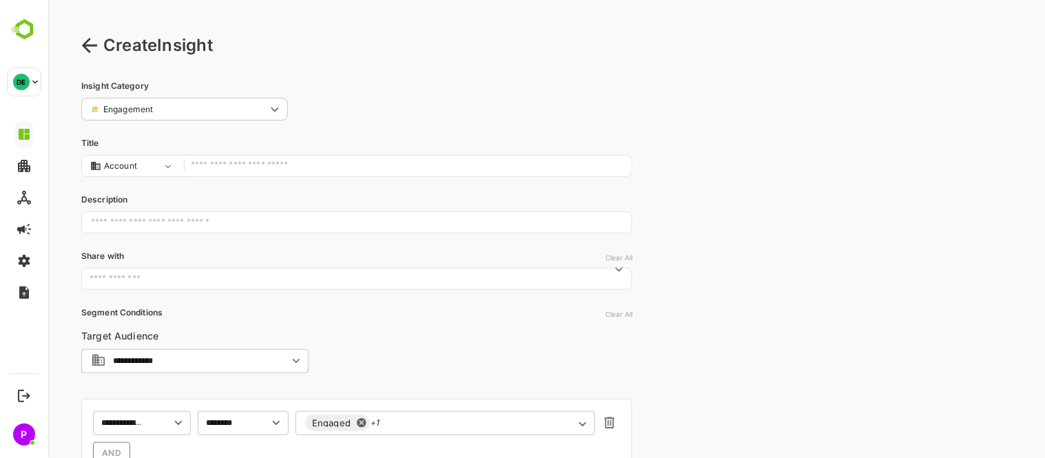
click at [92, 35] on div "Create Insight" at bounding box center [546, 45] width 931 height 25
click at [87, 44] on icon at bounding box center [89, 45] width 17 height 17
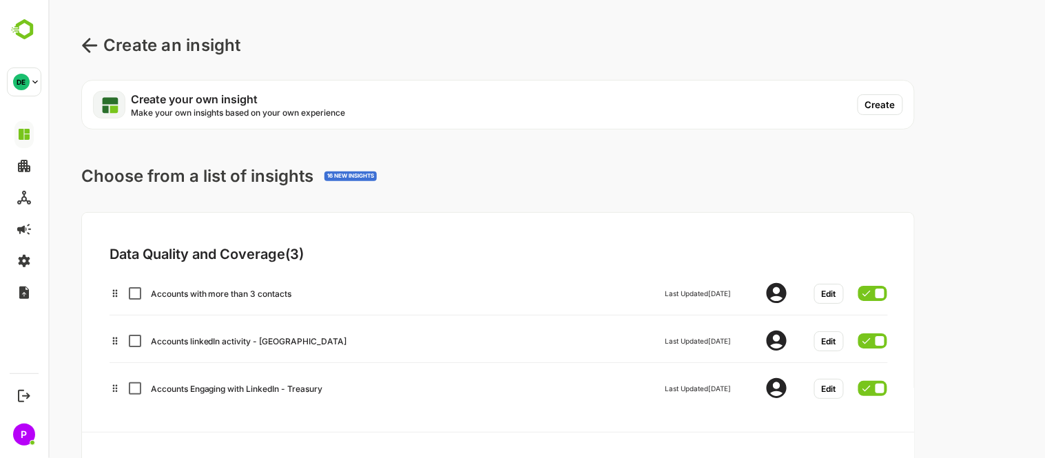
click at [87, 44] on icon at bounding box center [89, 45] width 17 height 17
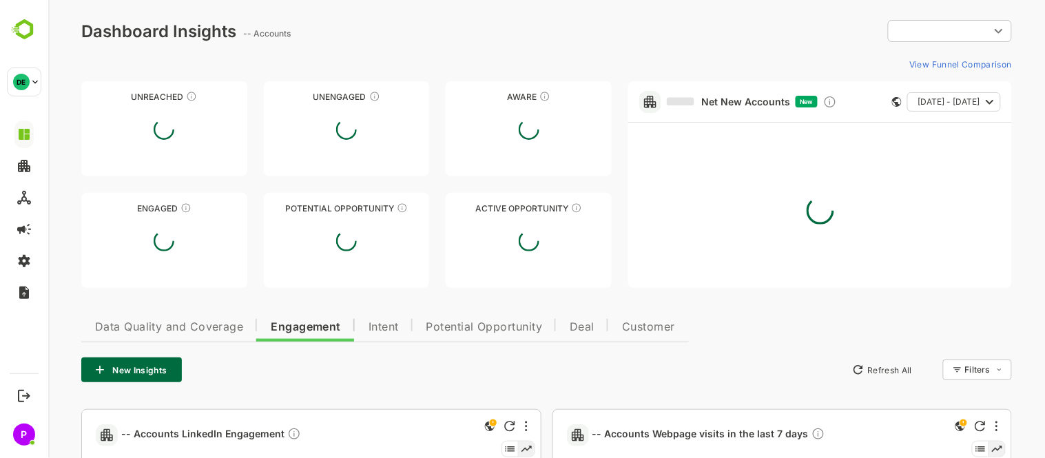
type input "**********"
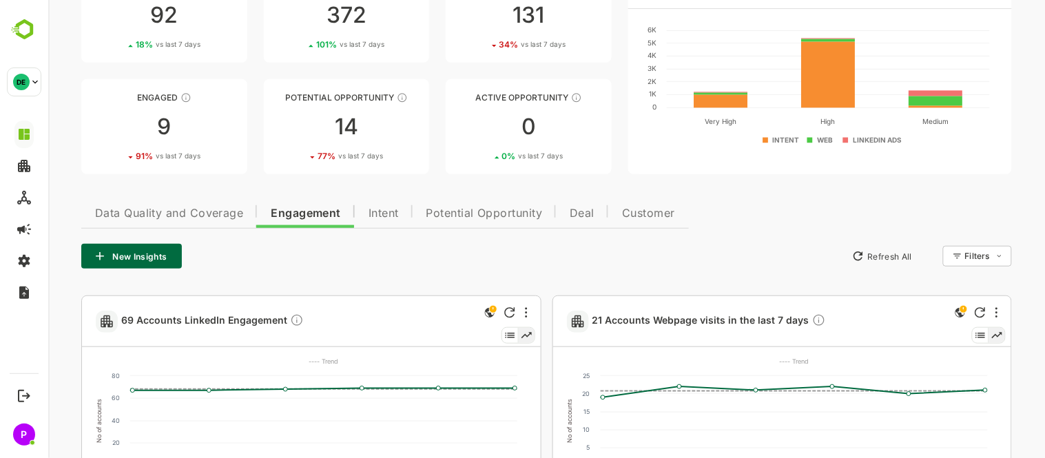
scroll to position [114, 0]
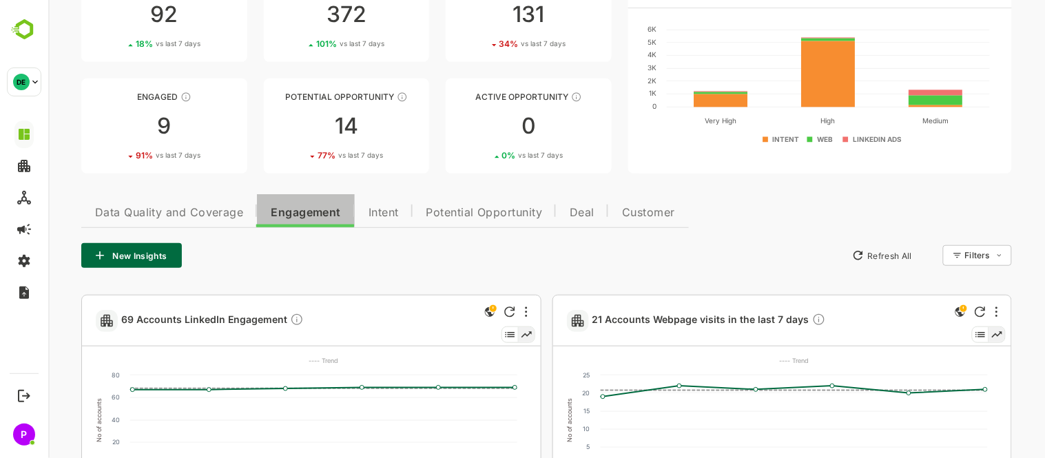
click at [300, 214] on span "Engagement" at bounding box center [305, 212] width 70 height 11
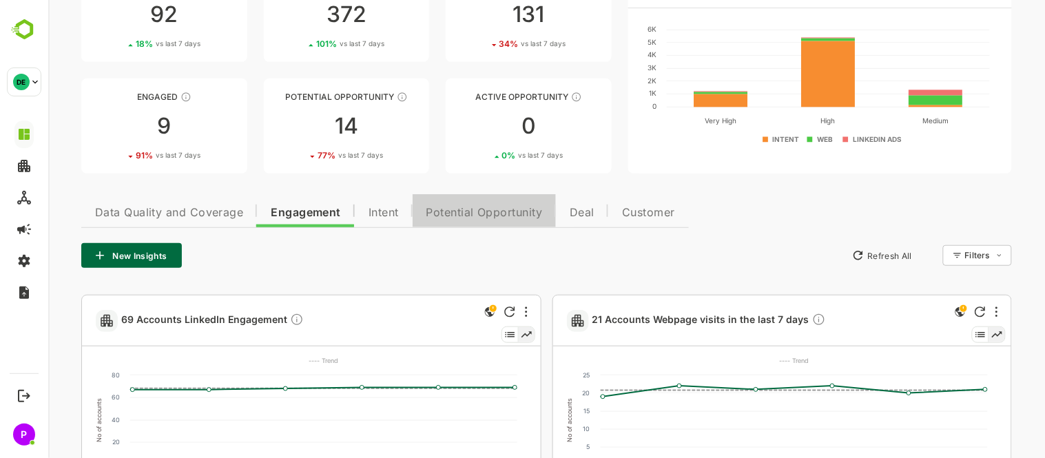
click at [524, 204] on button "Potential Opportunity" at bounding box center [484, 210] width 144 height 33
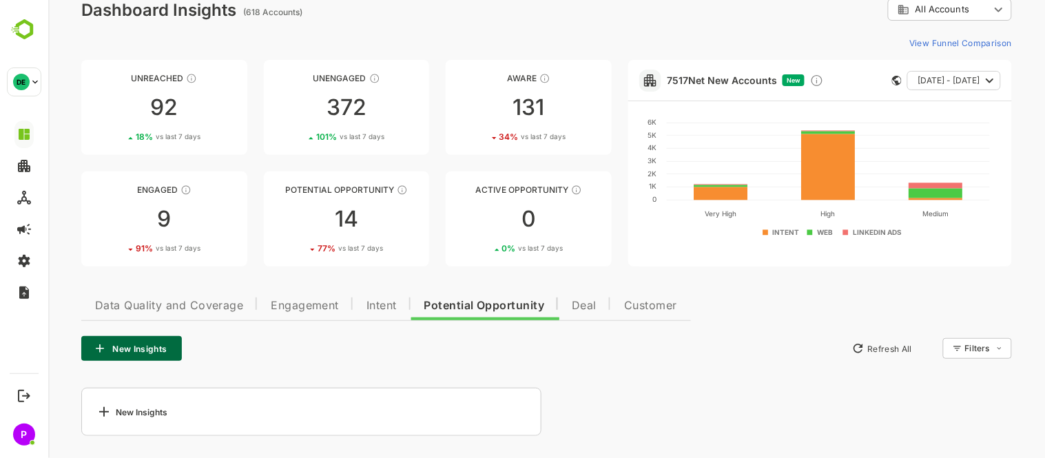
scroll to position [21, 0]
